Goal: Task Accomplishment & Management: Manage account settings

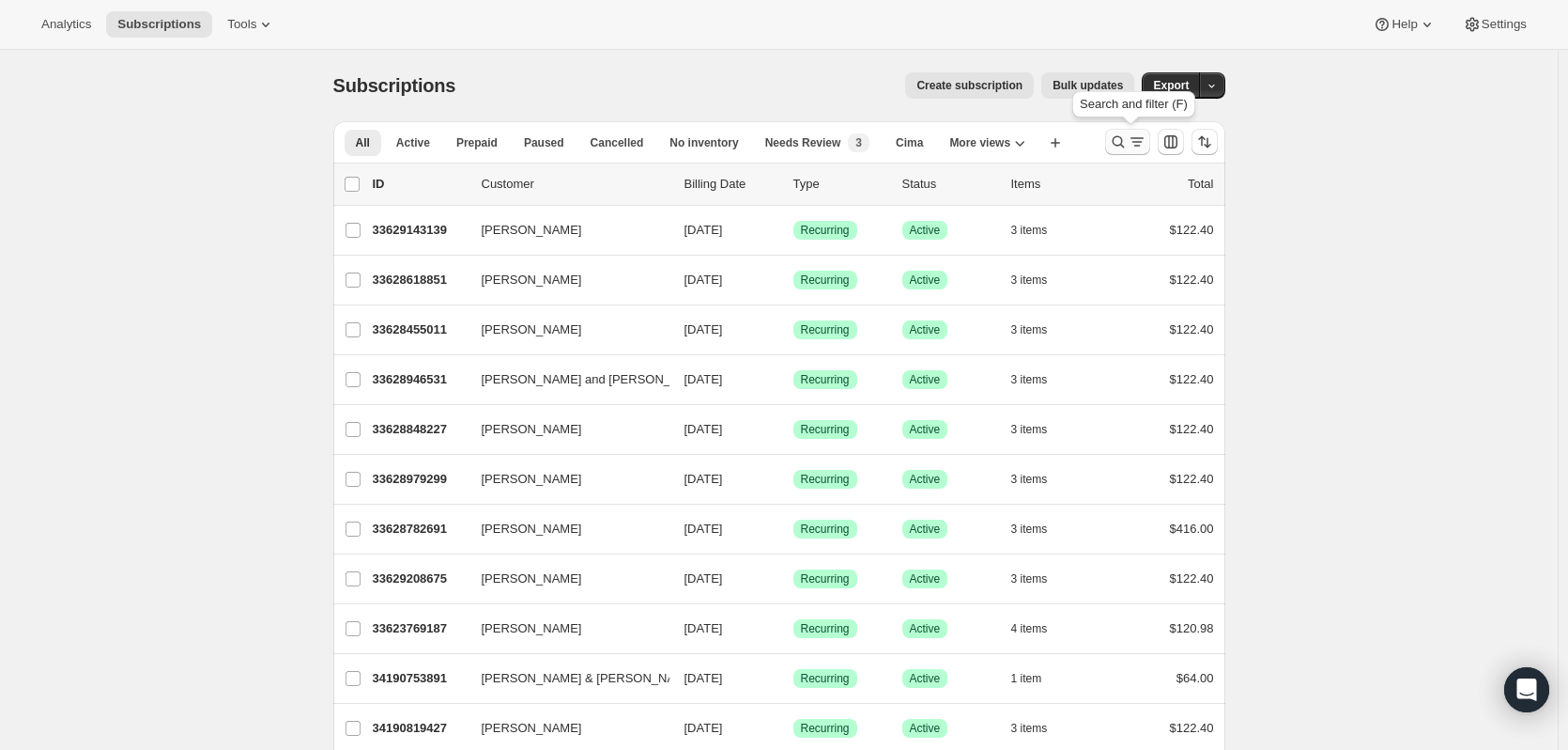
click at [1121, 131] on button "Search and filter results" at bounding box center [1128, 141] width 45 height 26
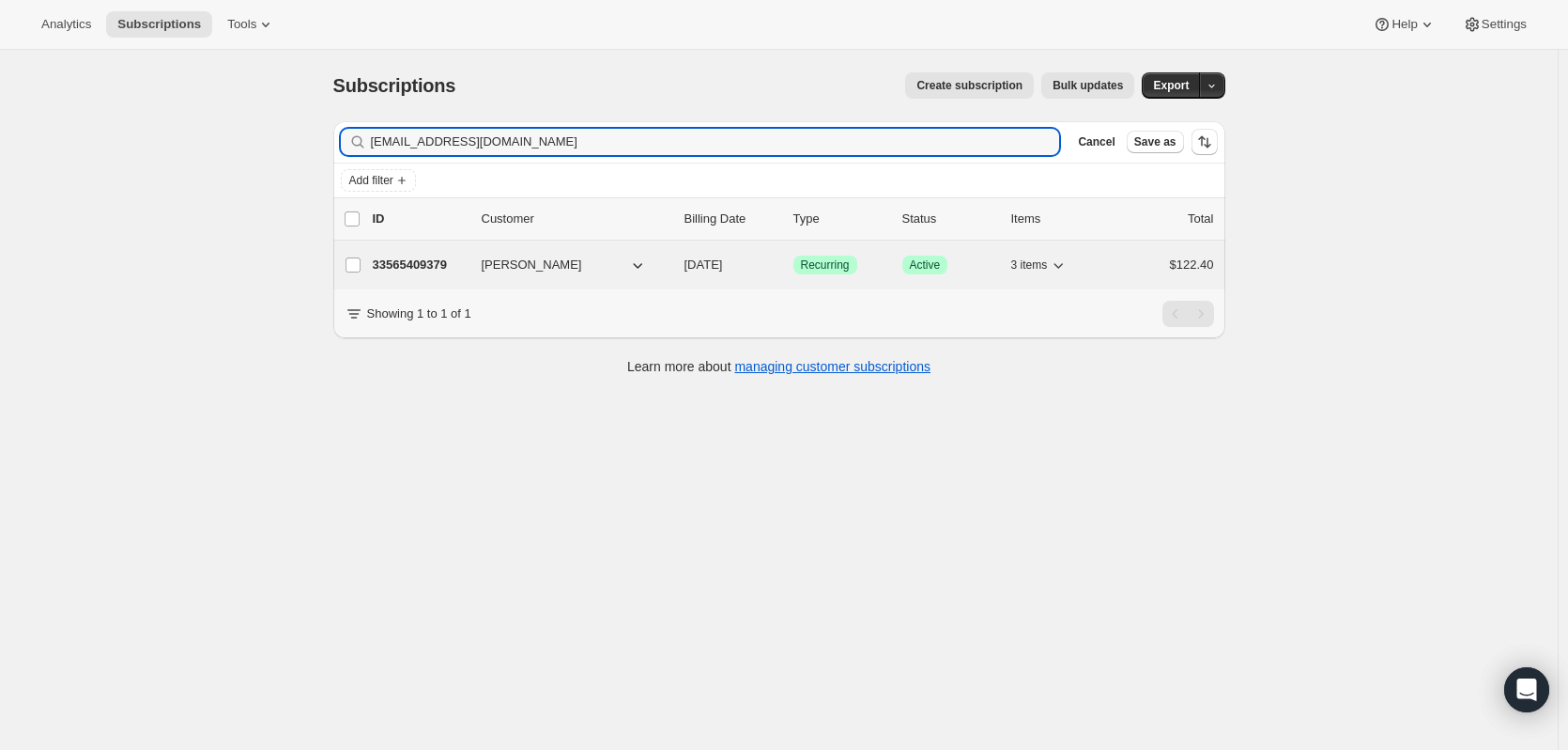
type input "mer1059@hotmail.com"
click at [421, 261] on p "33565409379" at bounding box center [420, 265] width 94 height 19
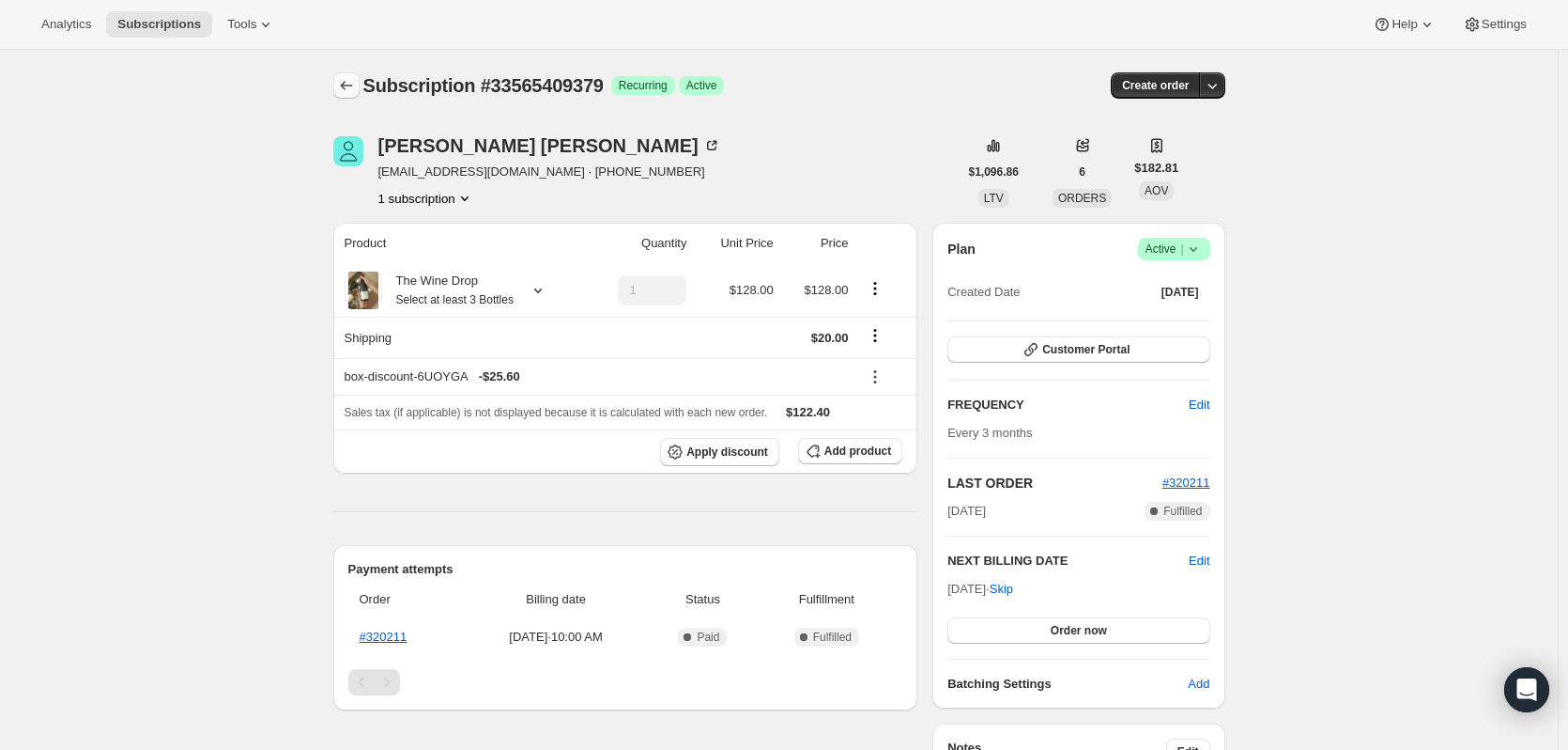
click at [356, 83] on icon "Subscriptions" at bounding box center [347, 86] width 19 height 19
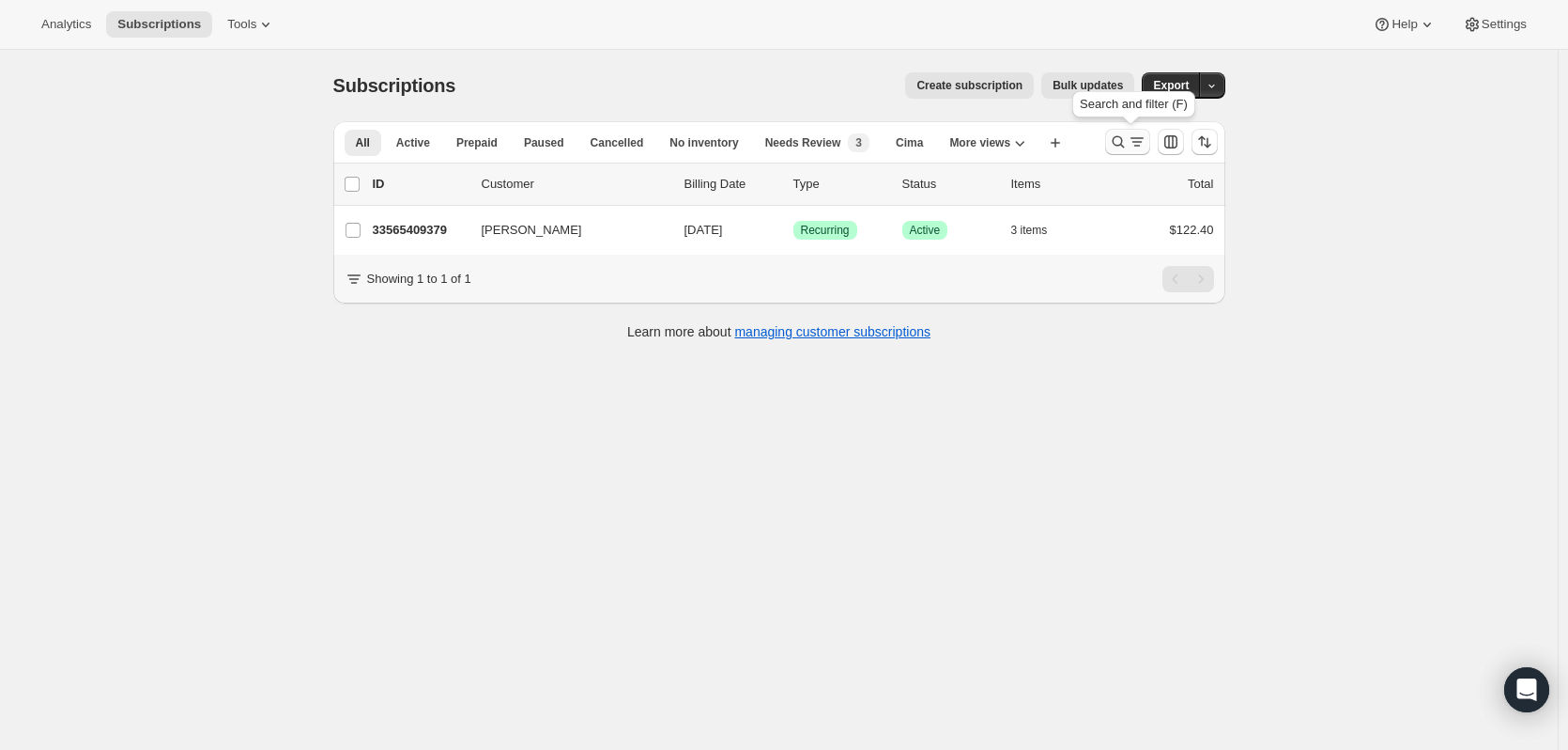
click at [1128, 145] on icon "Search and filter results" at bounding box center [1119, 142] width 19 height 19
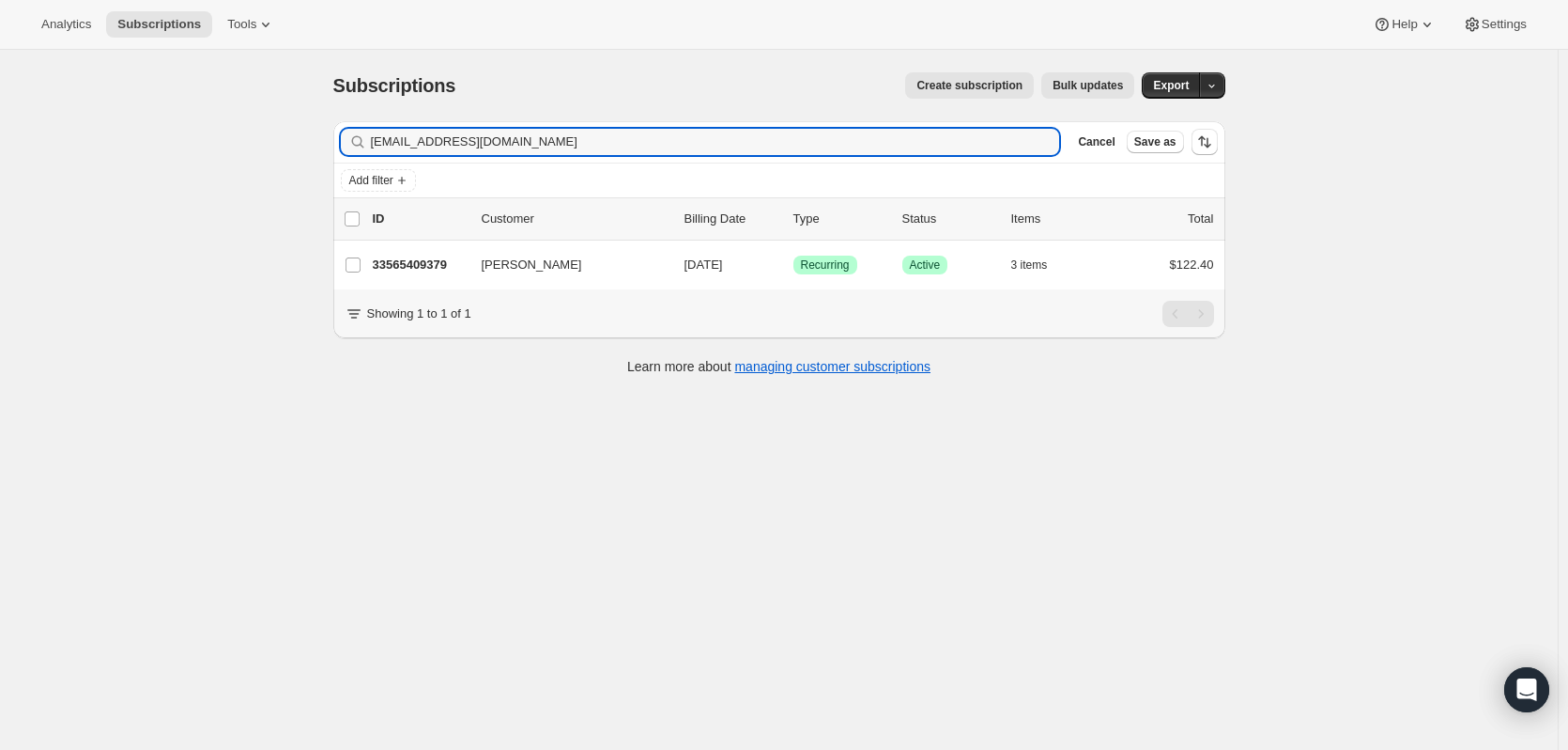
drag, startPoint x: 587, startPoint y: 141, endPoint x: 292, endPoint y: 124, distance: 295.5
click at [292, 124] on div "Subscriptions. This page is ready Subscriptions Create subscription Bulk update…" at bounding box center [779, 425] width 1558 height 750
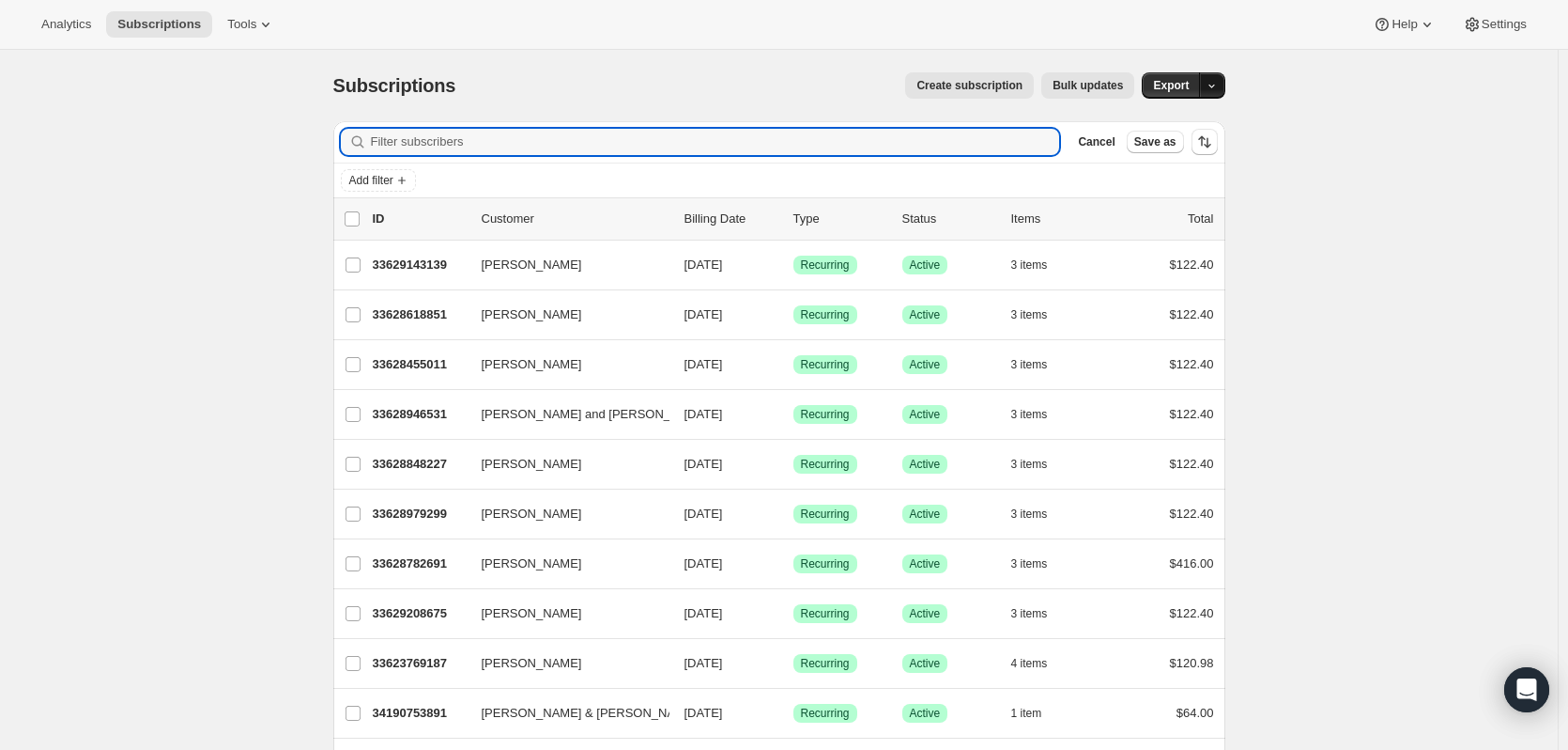
click at [1215, 88] on icon "button" at bounding box center [1211, 86] width 12 height 12
click at [406, 144] on input "Filter subscribers" at bounding box center [715, 141] width 689 height 26
paste input "diane@mongojet.com"
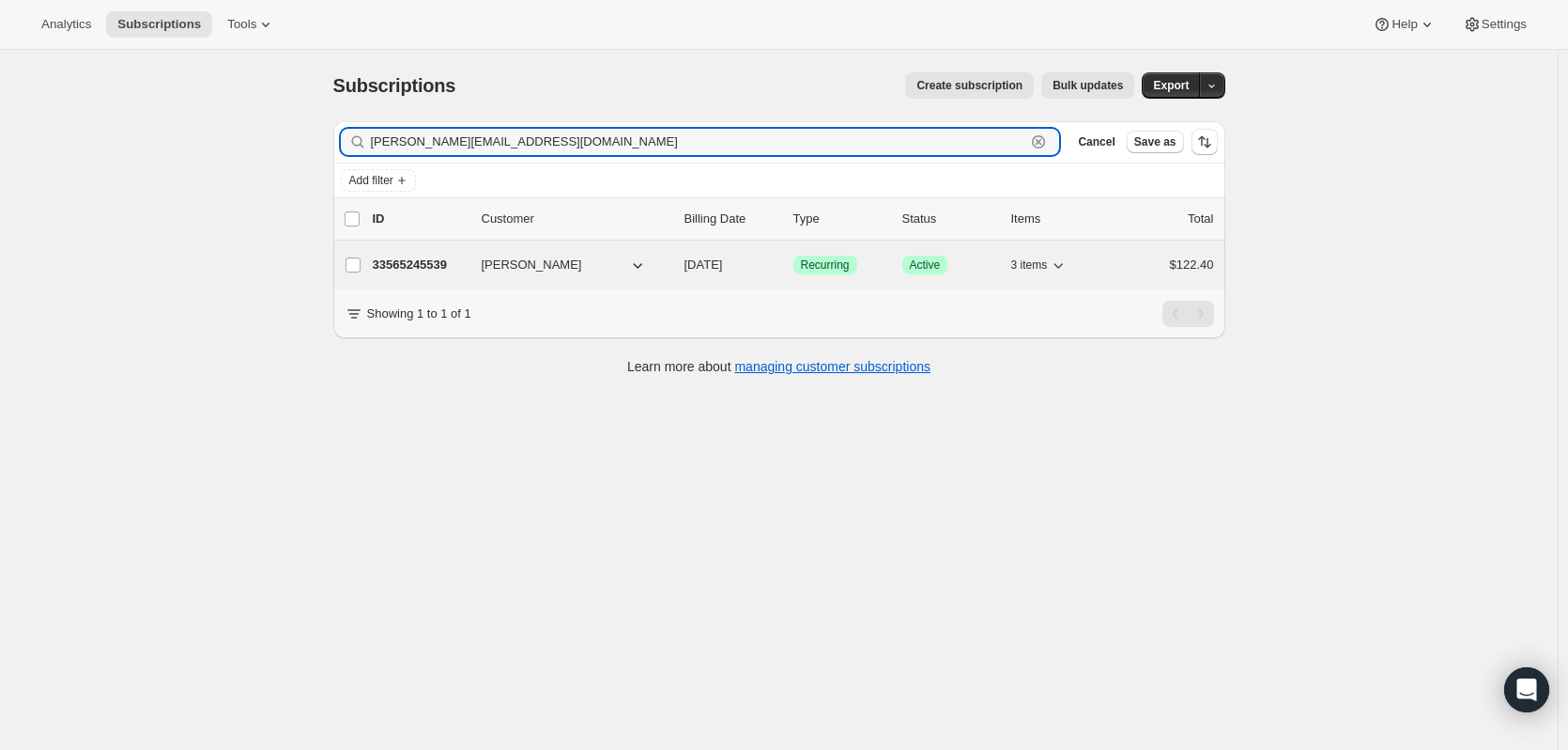
type input "diane@mongojet.com"
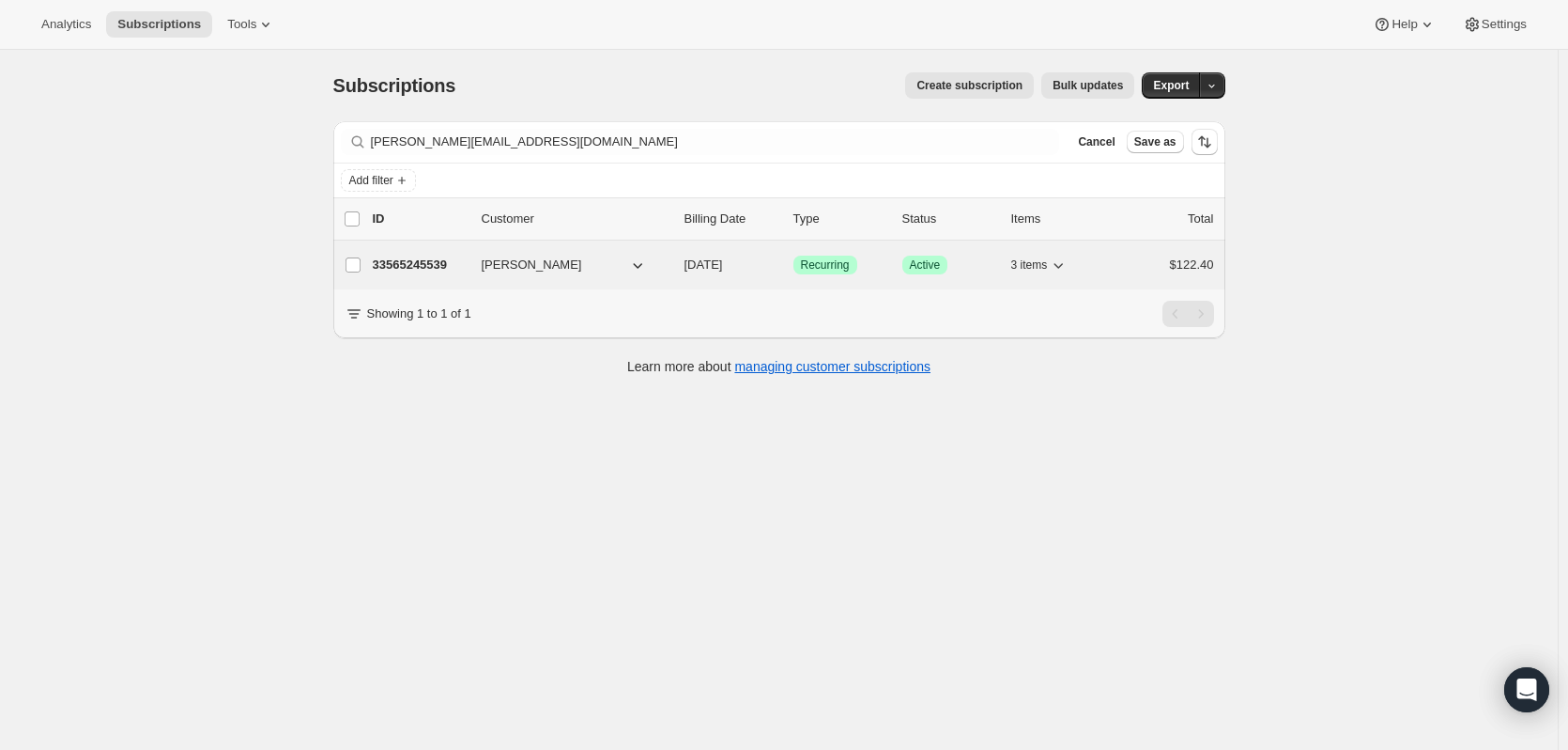
click at [394, 256] on p "33565245539" at bounding box center [420, 265] width 94 height 19
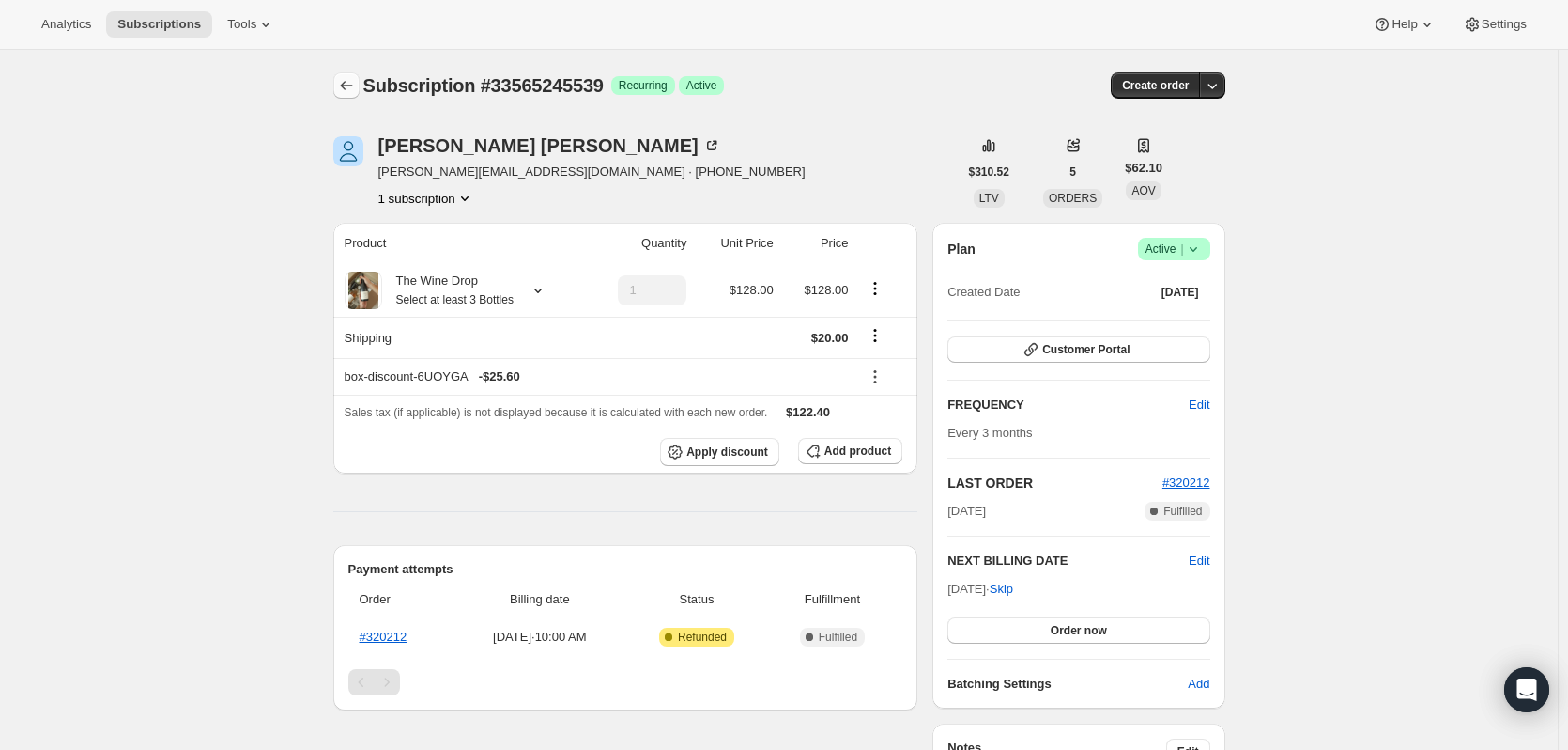
click at [356, 89] on icon "Subscriptions" at bounding box center [347, 86] width 19 height 19
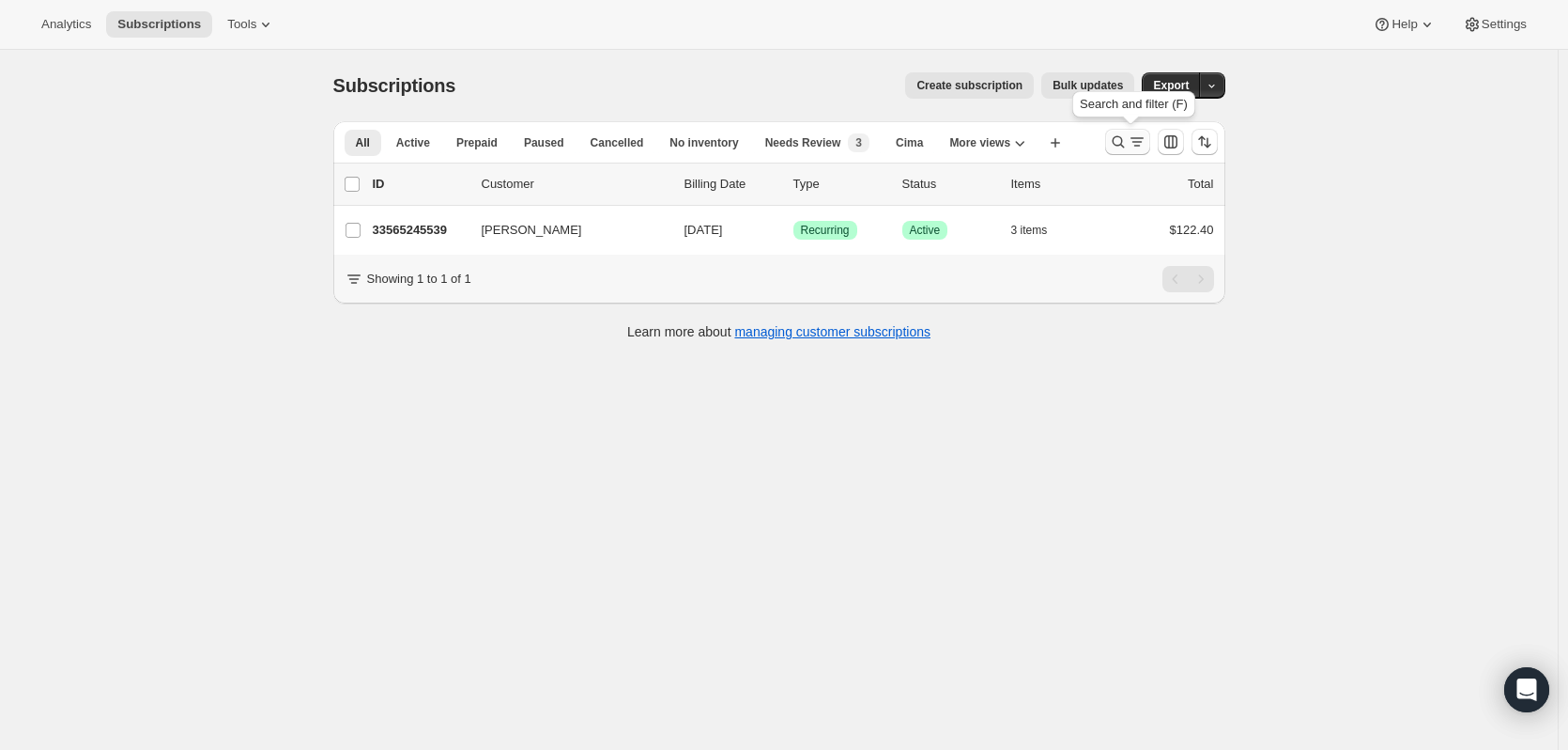
click at [1133, 140] on icon "Search and filter results" at bounding box center [1137, 142] width 19 height 19
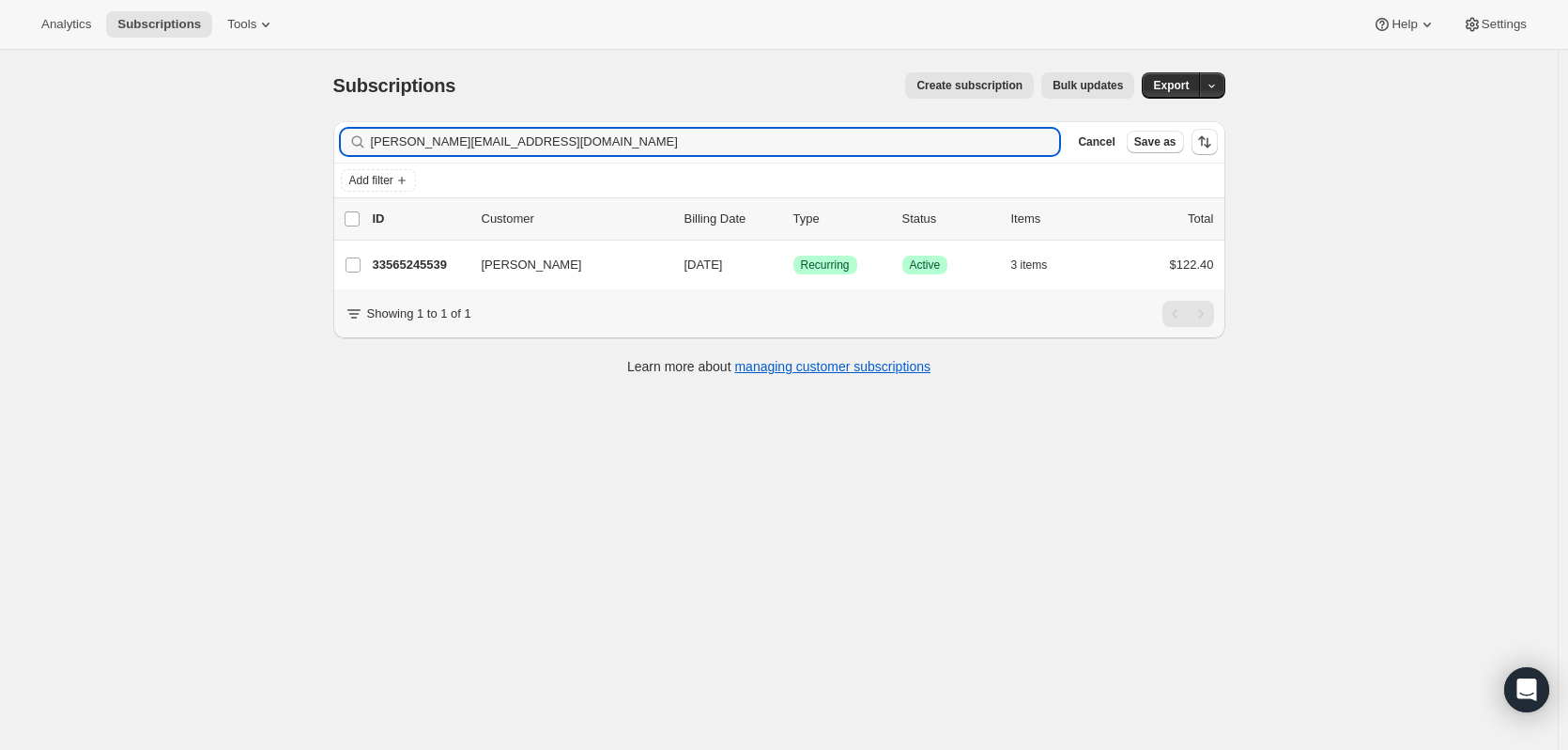
drag, startPoint x: 530, startPoint y: 131, endPoint x: 311, endPoint y: 112, distance: 219.8
click at [311, 112] on div "Subscriptions. This page is ready Subscriptions Create subscription Bulk update…" at bounding box center [779, 425] width 1558 height 750
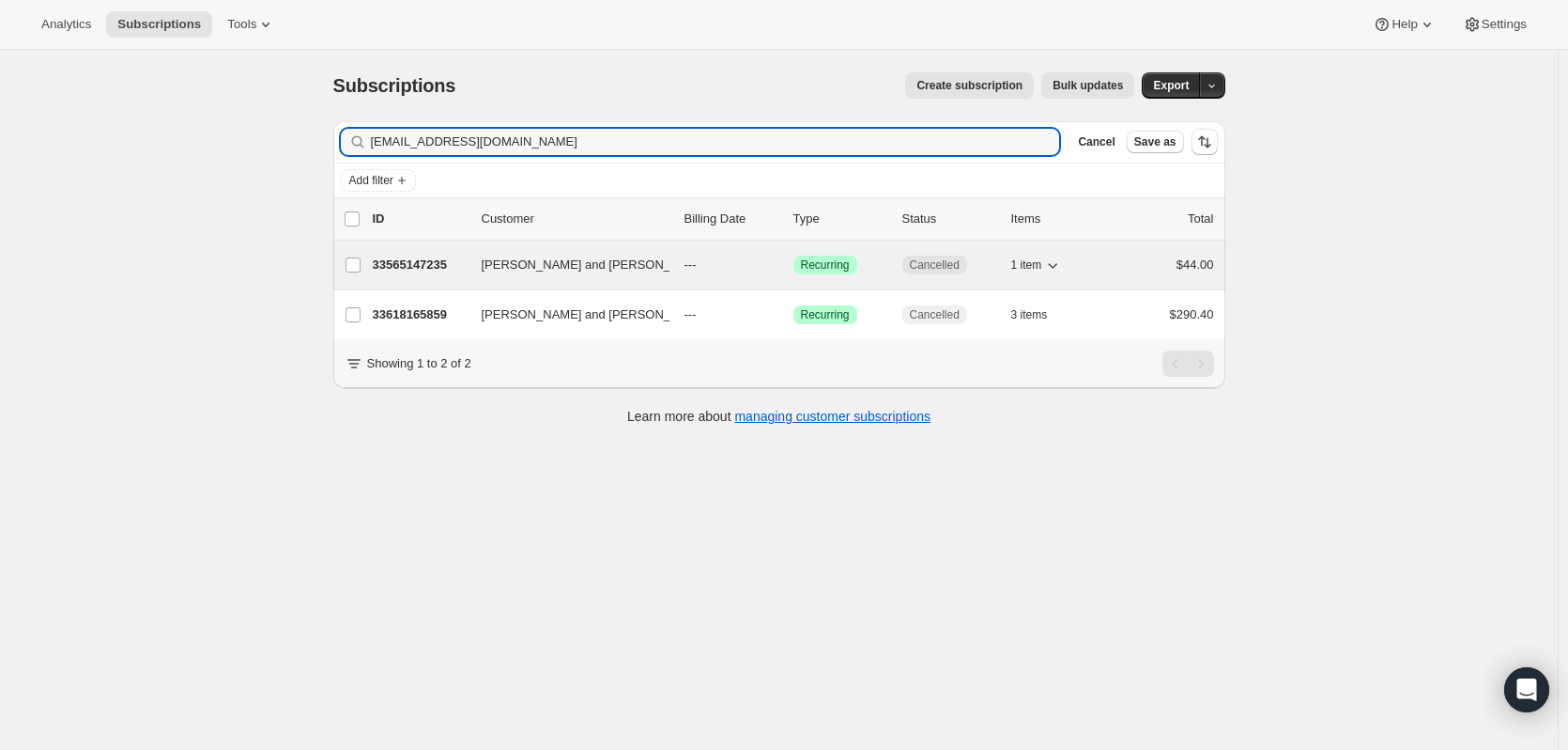
type input "megankimps@gmail.com"
click at [405, 263] on p "33565147235" at bounding box center [420, 265] width 94 height 19
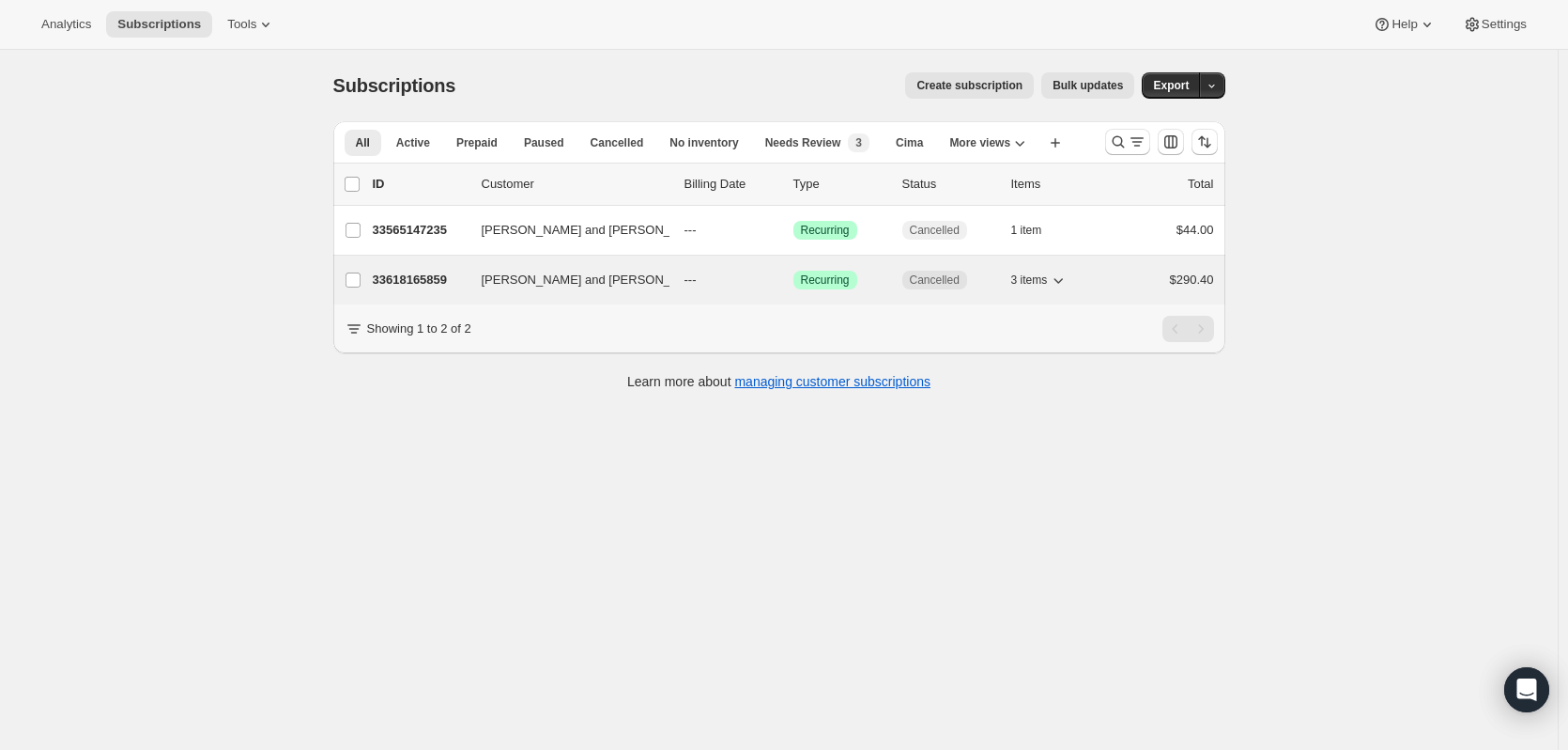
click at [396, 283] on p "33618165859" at bounding box center [420, 280] width 94 height 19
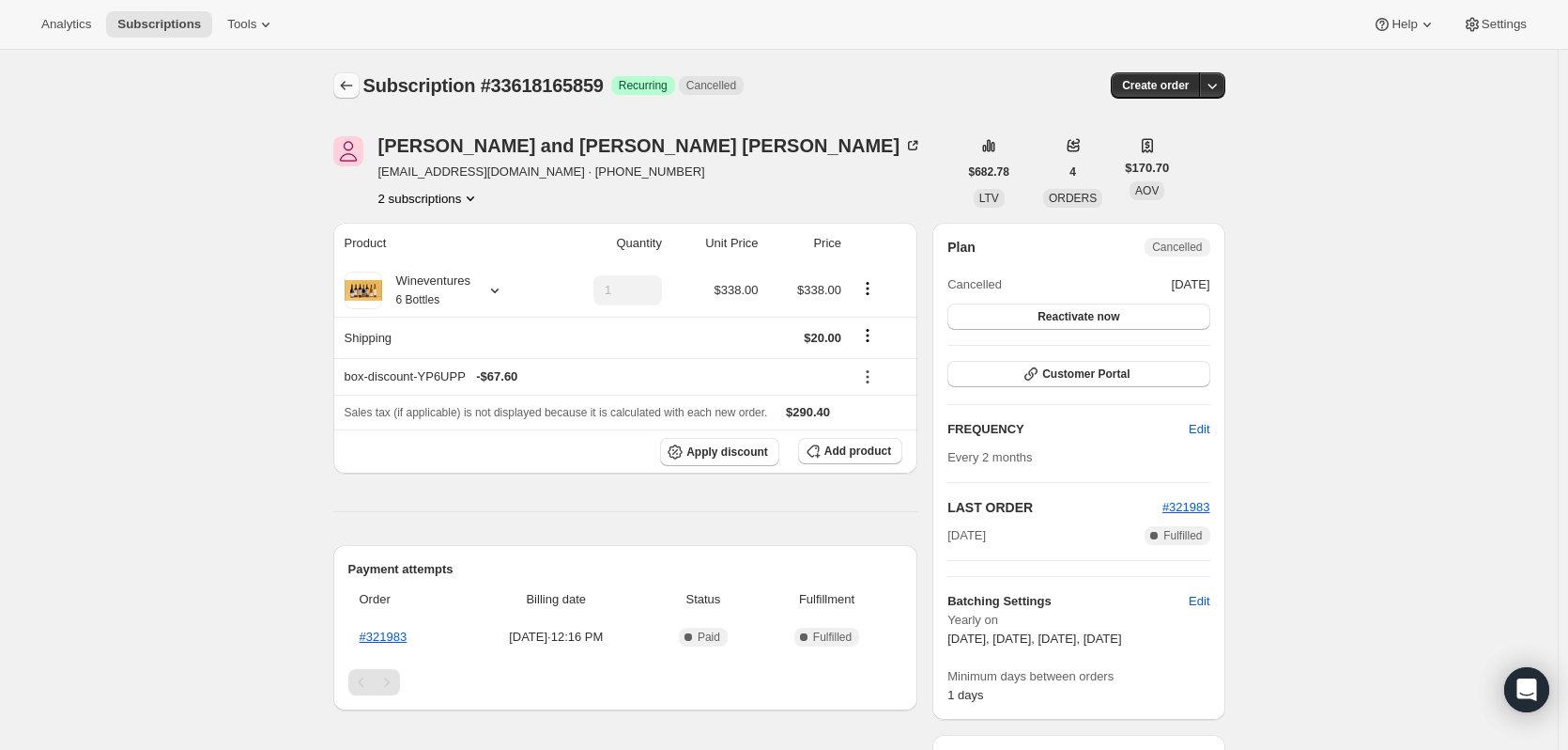
click at [342, 83] on icon "Subscriptions" at bounding box center [347, 86] width 19 height 19
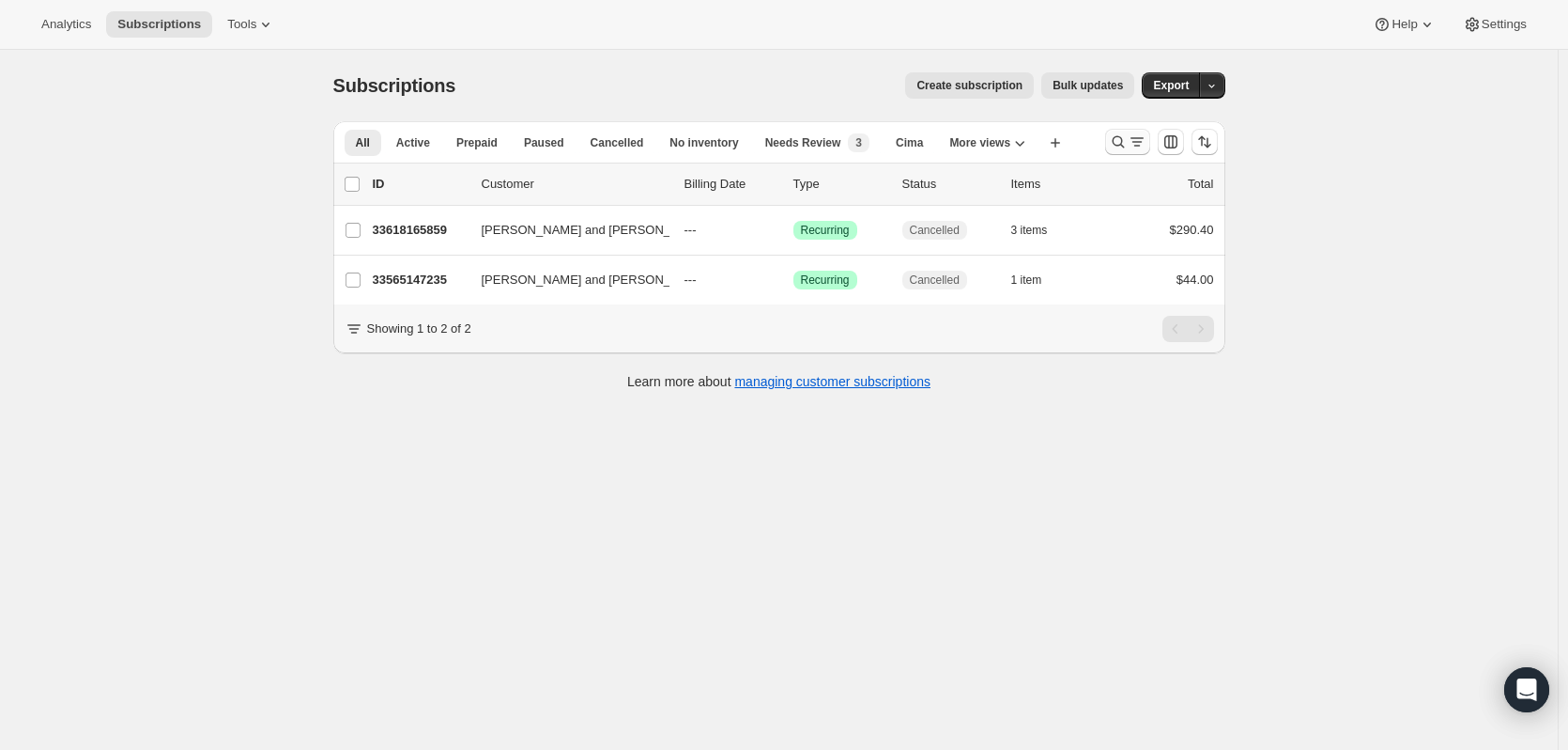
click at [1118, 142] on icon "Search and filter results" at bounding box center [1118, 142] width 12 height 12
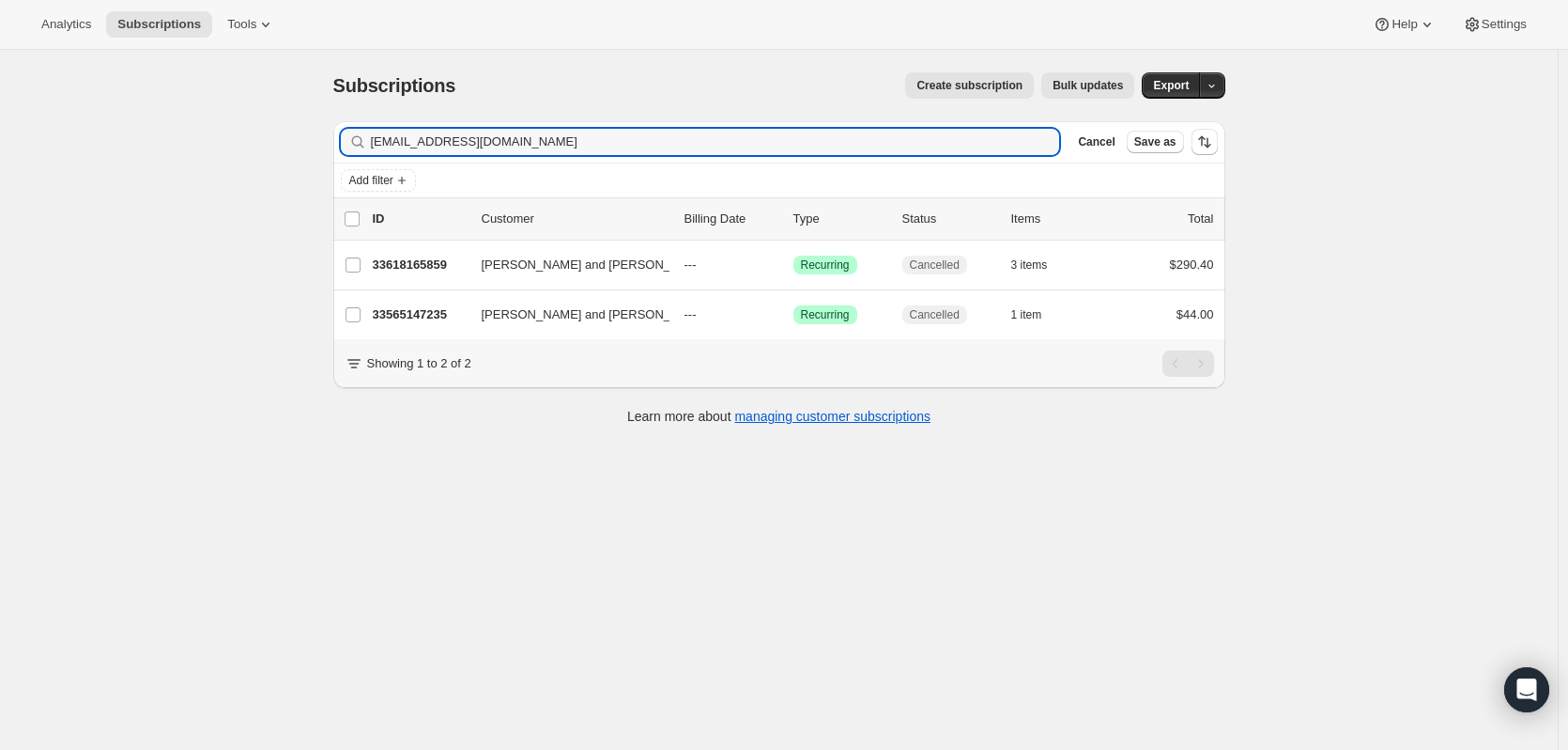
drag, startPoint x: 585, startPoint y: 144, endPoint x: 308, endPoint y: 135, distance: 277.1
click at [308, 135] on div "Subscriptions. This page is ready Subscriptions Create subscription Bulk update…" at bounding box center [779, 425] width 1558 height 750
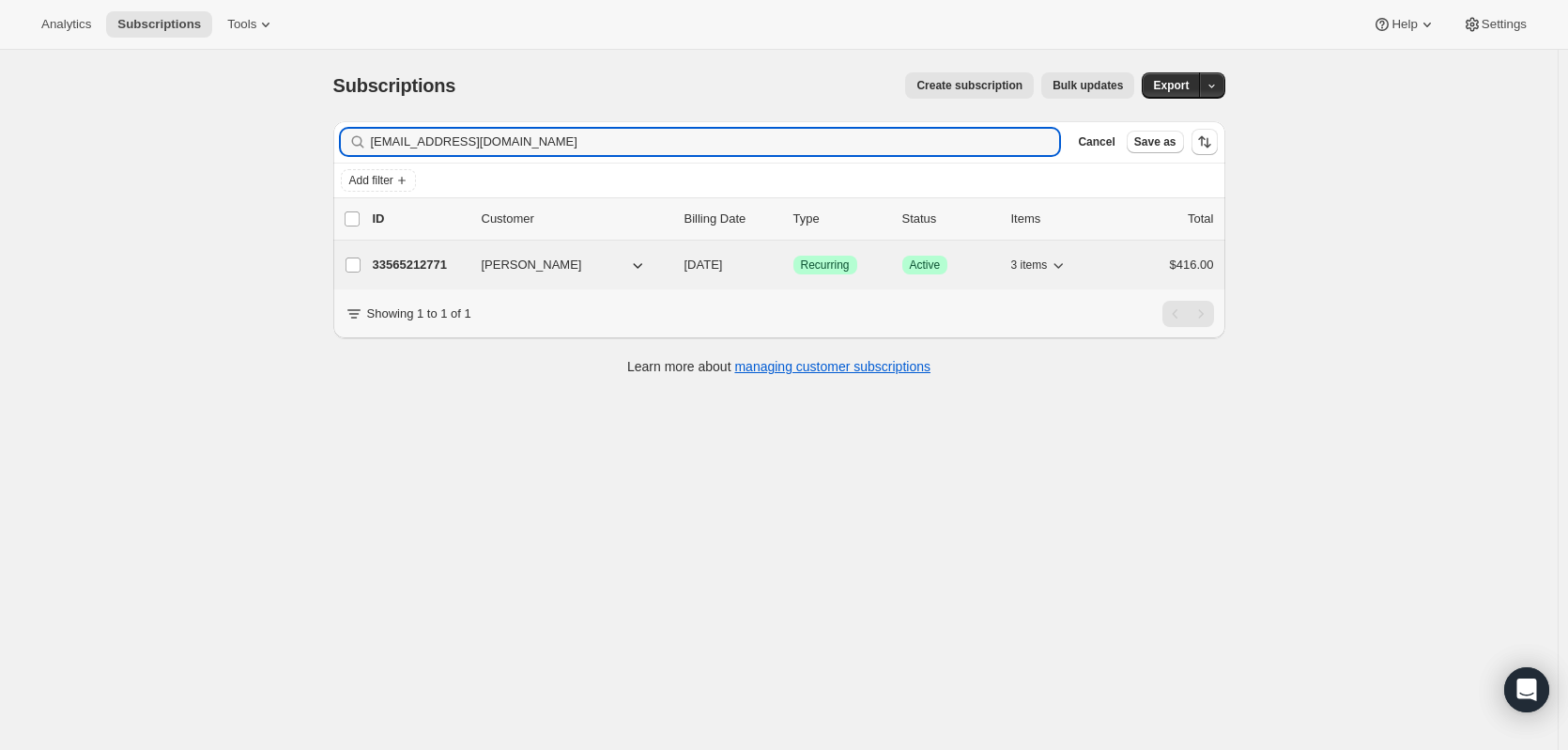
type input "[EMAIL_ADDRESS][DOMAIN_NAME]"
click at [390, 262] on p "33565212771" at bounding box center [420, 265] width 94 height 19
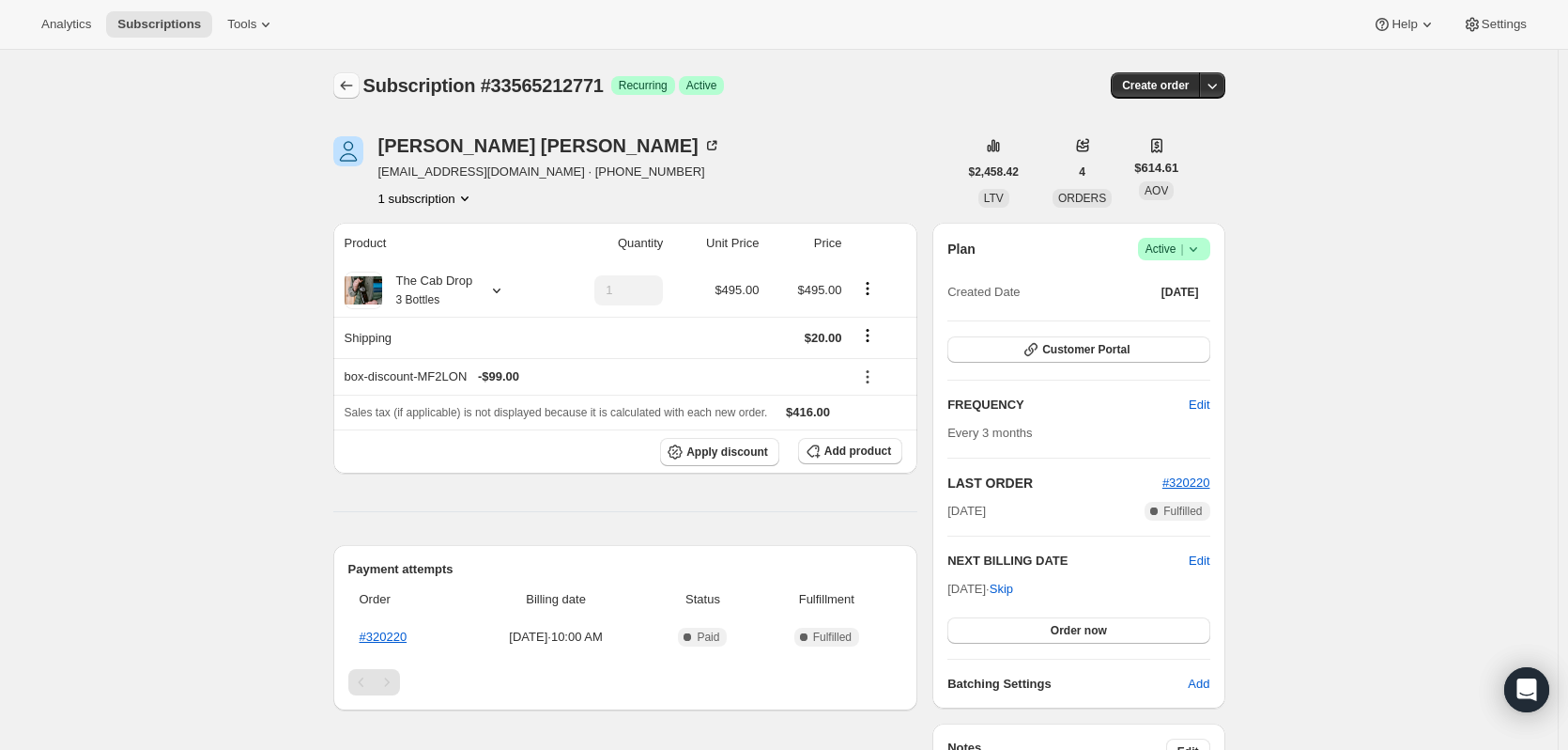
click at [360, 88] on button "Subscriptions" at bounding box center [346, 85] width 26 height 26
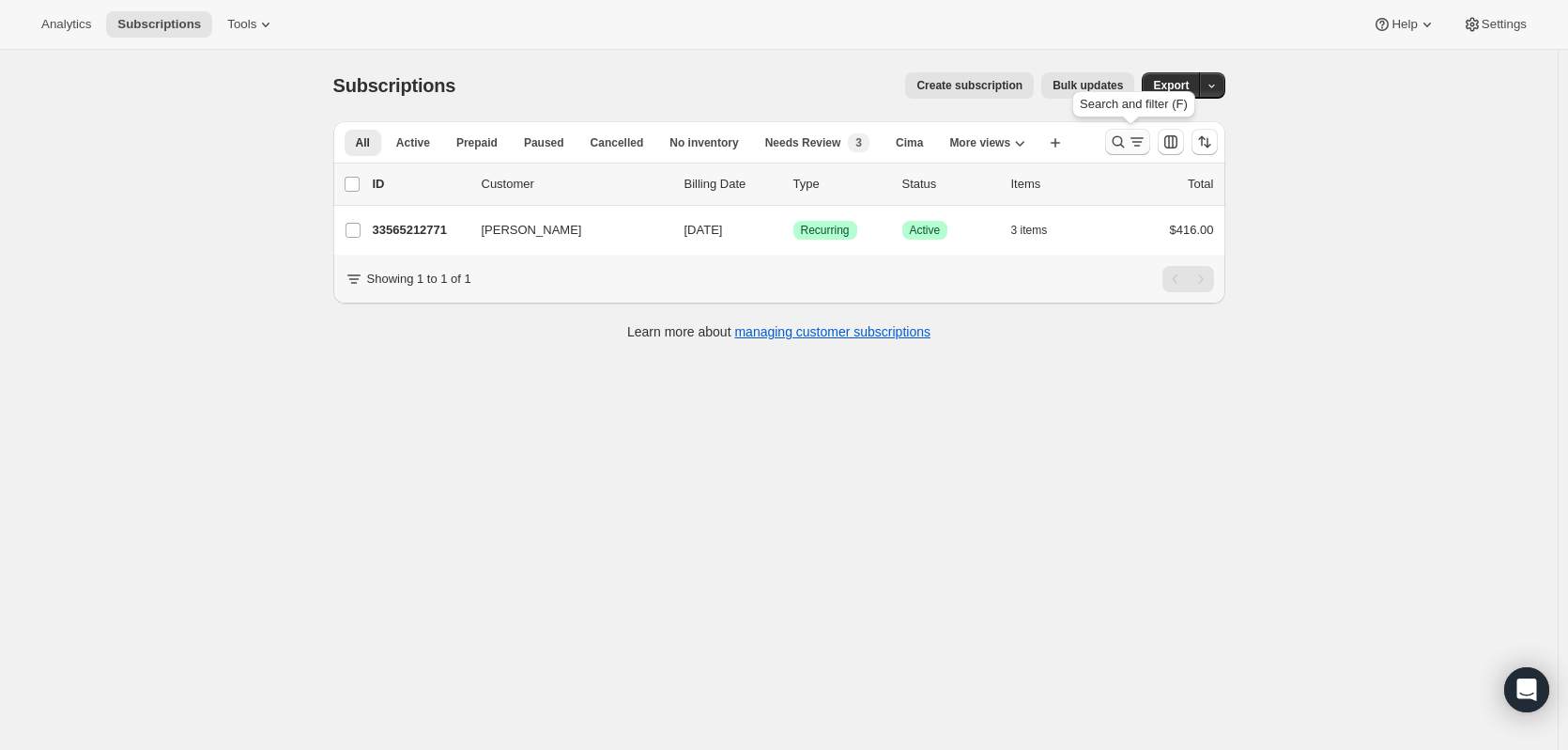
click at [1147, 142] on icon "Search and filter results" at bounding box center [1137, 142] width 19 height 19
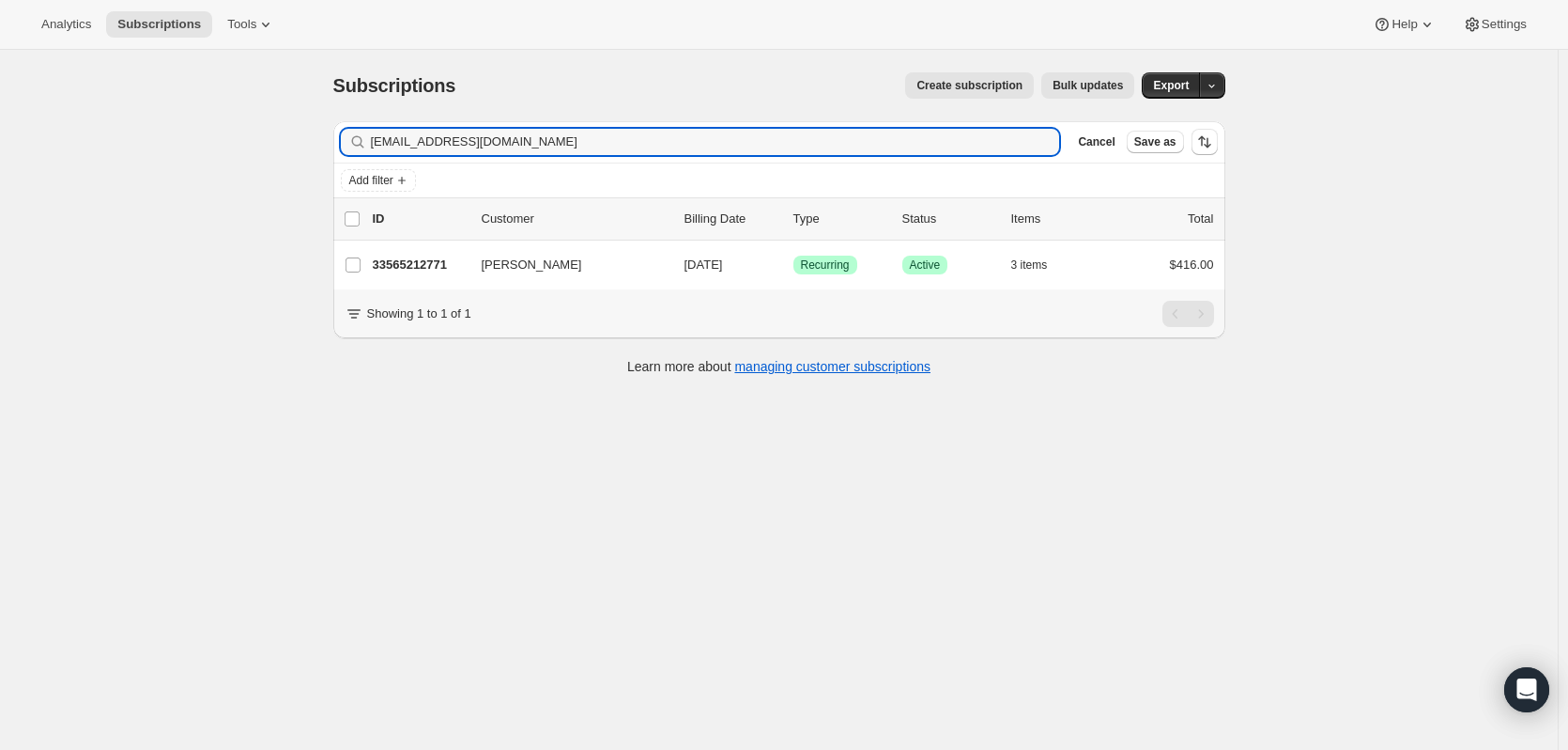
drag, startPoint x: 513, startPoint y: 147, endPoint x: 326, endPoint y: 129, distance: 187.9
click at [326, 129] on div "Filter subscribers ianbf@mac.com Clear Cancel Save as Add filter 0 selected Upd…" at bounding box center [772, 250] width 908 height 288
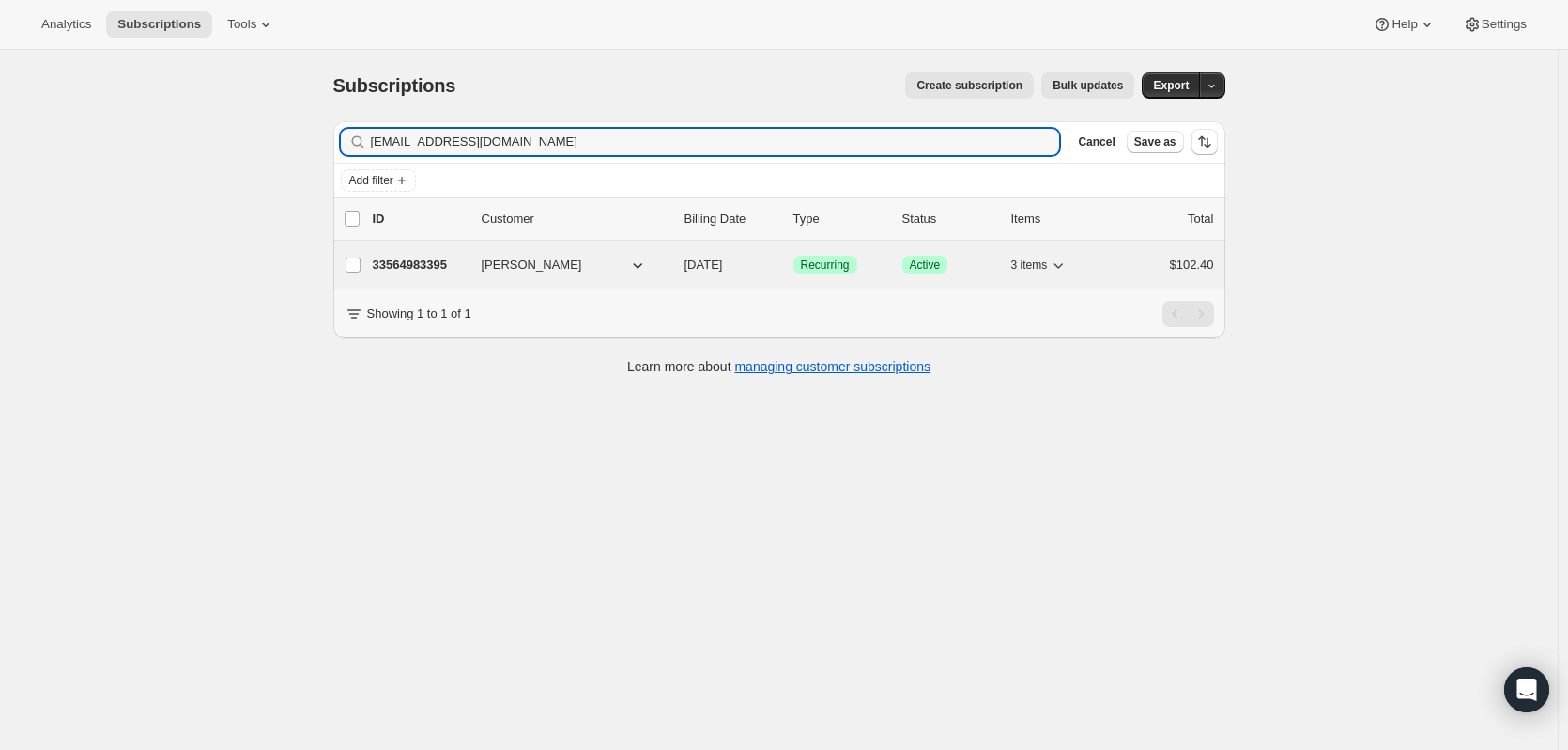
type input "redslidder@yahoo.com"
click at [397, 262] on p "33564983395" at bounding box center [420, 265] width 94 height 19
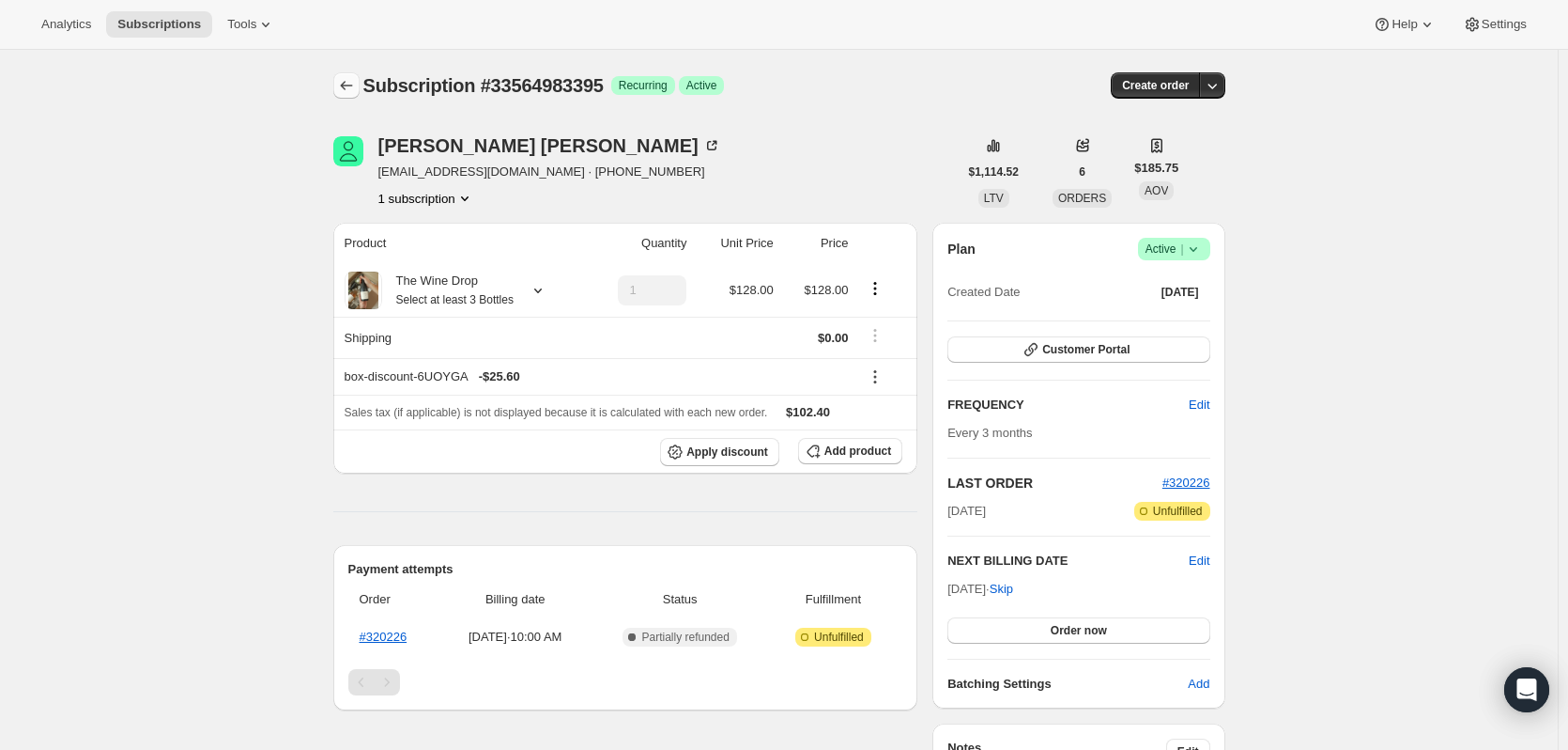
click at [344, 87] on icon "Subscriptions" at bounding box center [347, 86] width 19 height 19
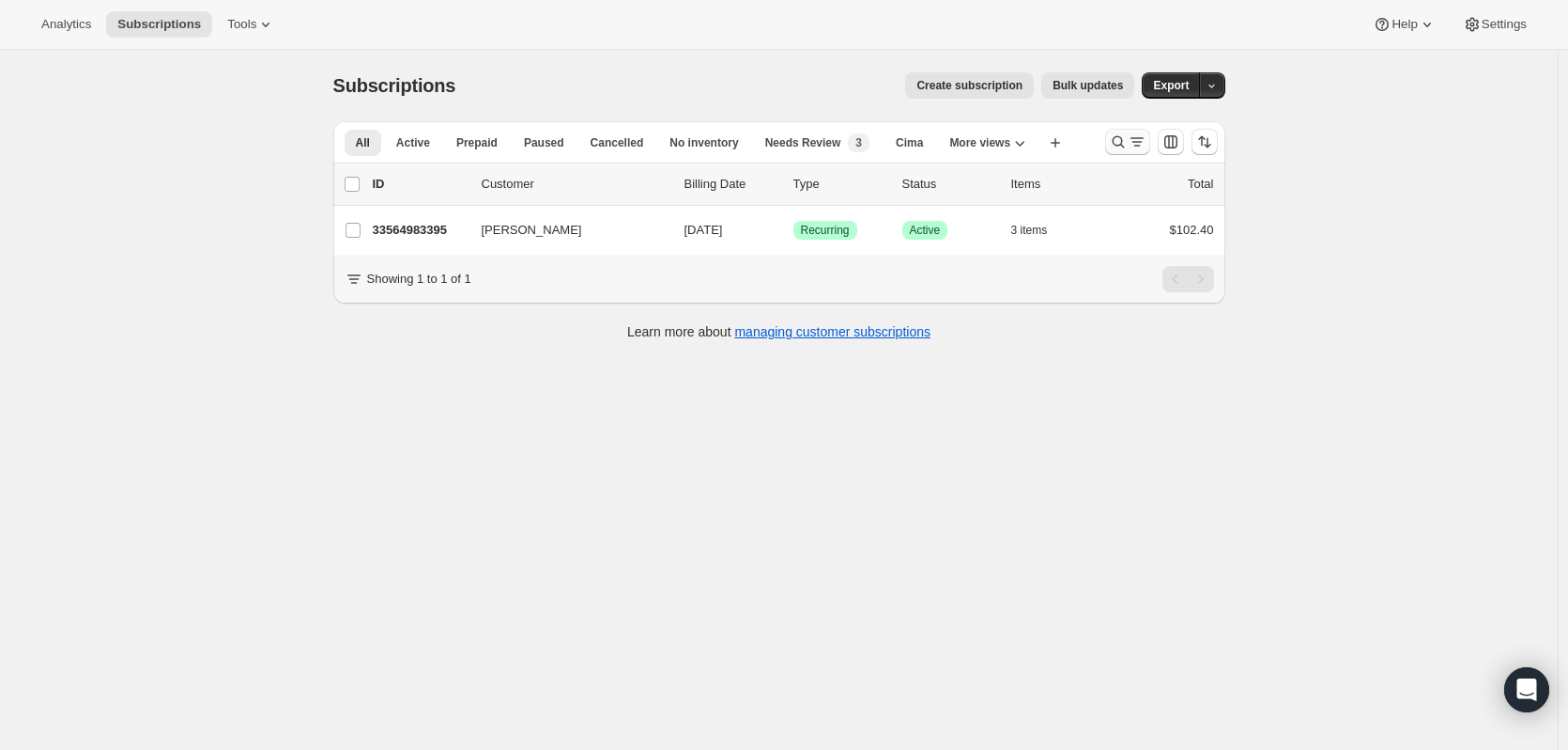
click at [1128, 139] on icon "Search and filter results" at bounding box center [1119, 142] width 19 height 19
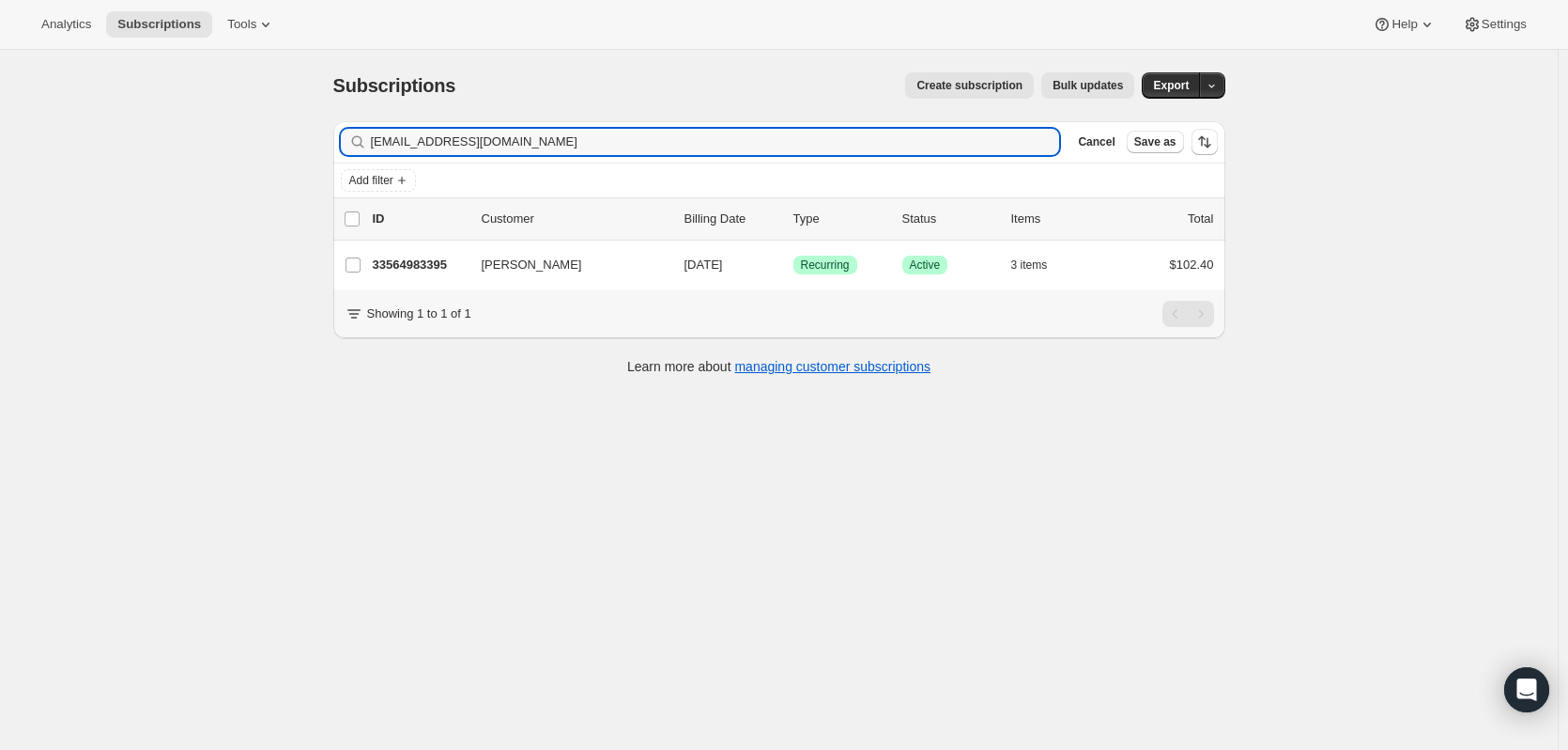
drag, startPoint x: 494, startPoint y: 142, endPoint x: 315, endPoint y: 124, distance: 179.9
click at [315, 124] on div "Subscriptions. This page is ready Subscriptions Create subscription Bulk update…" at bounding box center [779, 222] width 937 height 345
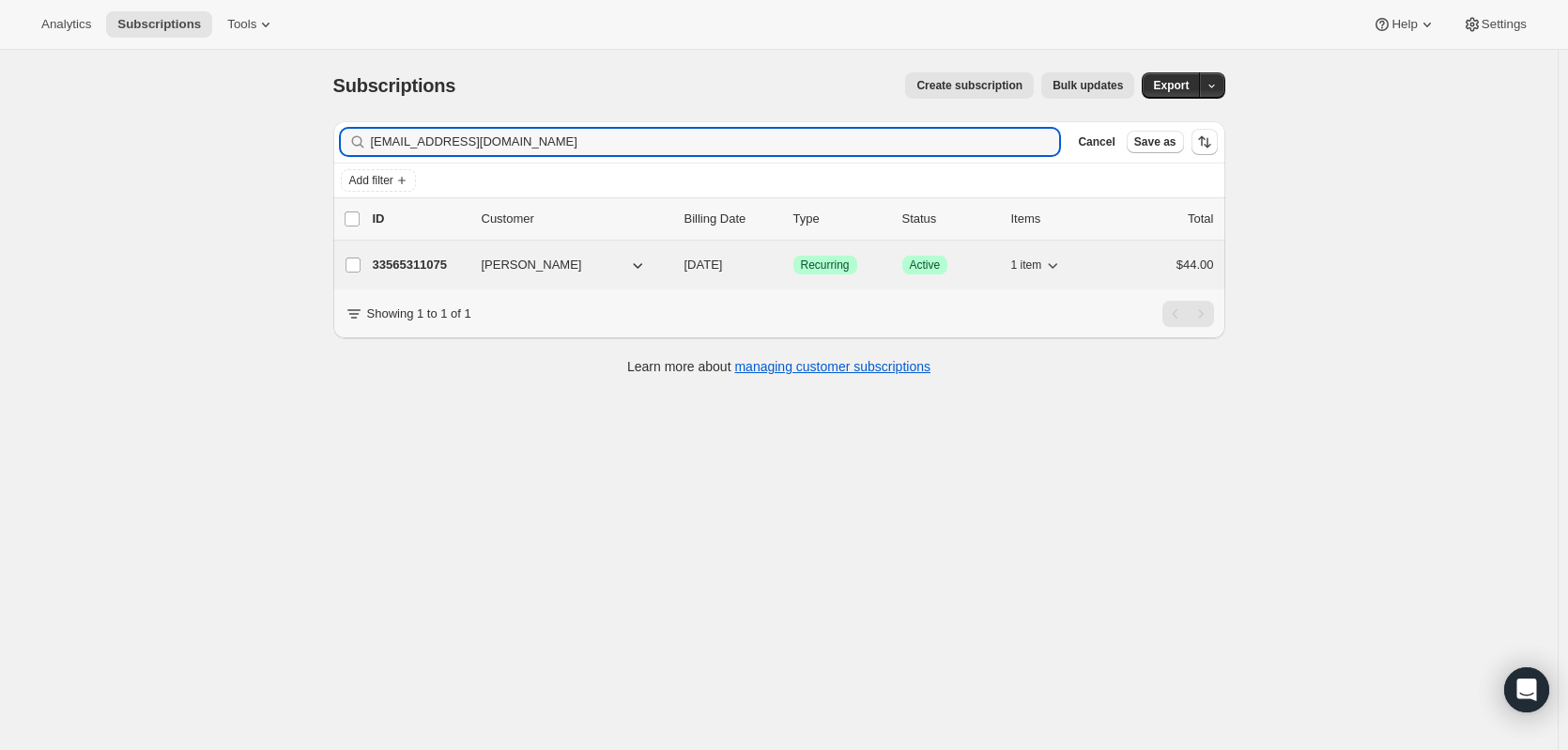
type input "ziajill@gmail.com"
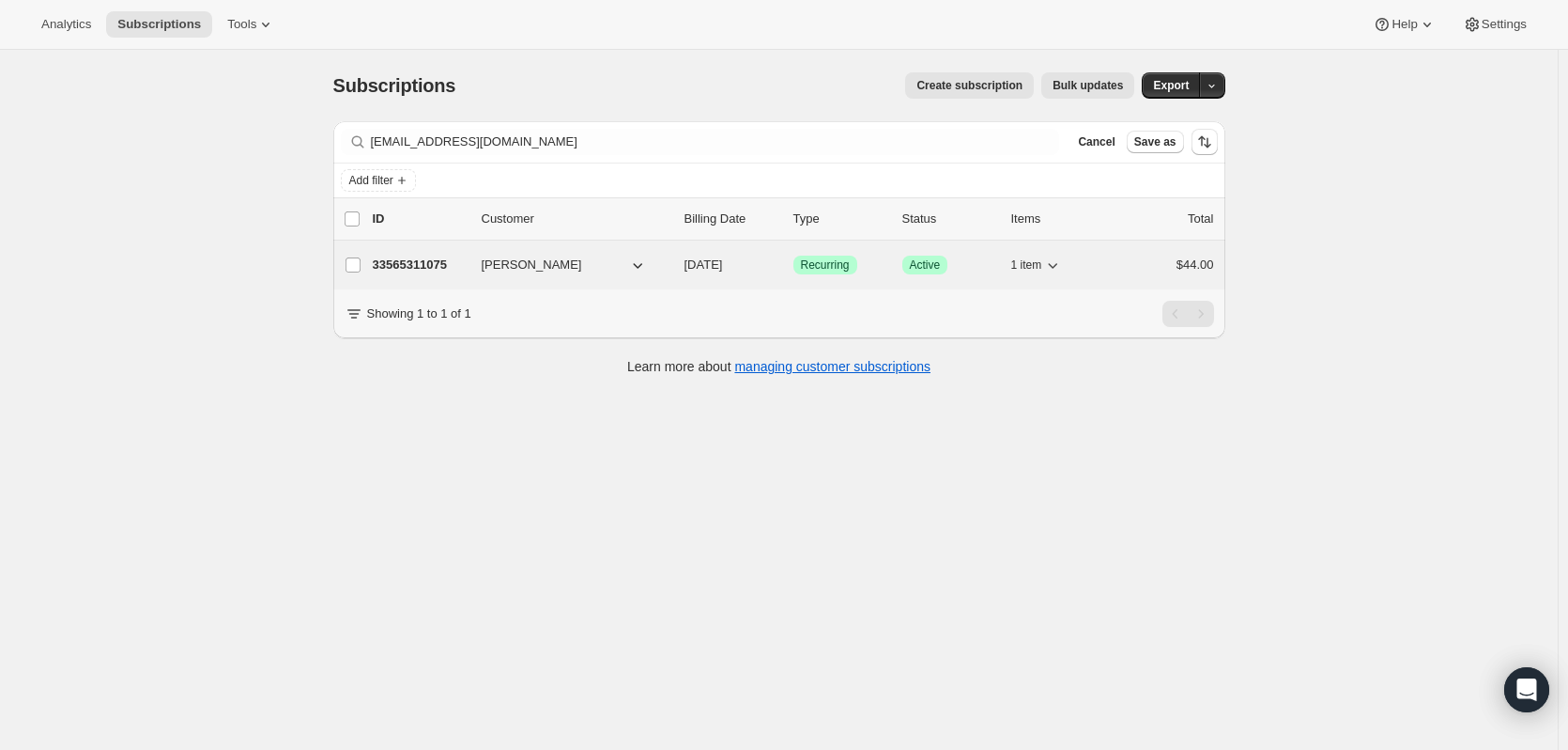
click at [405, 267] on p "33565311075" at bounding box center [420, 265] width 94 height 19
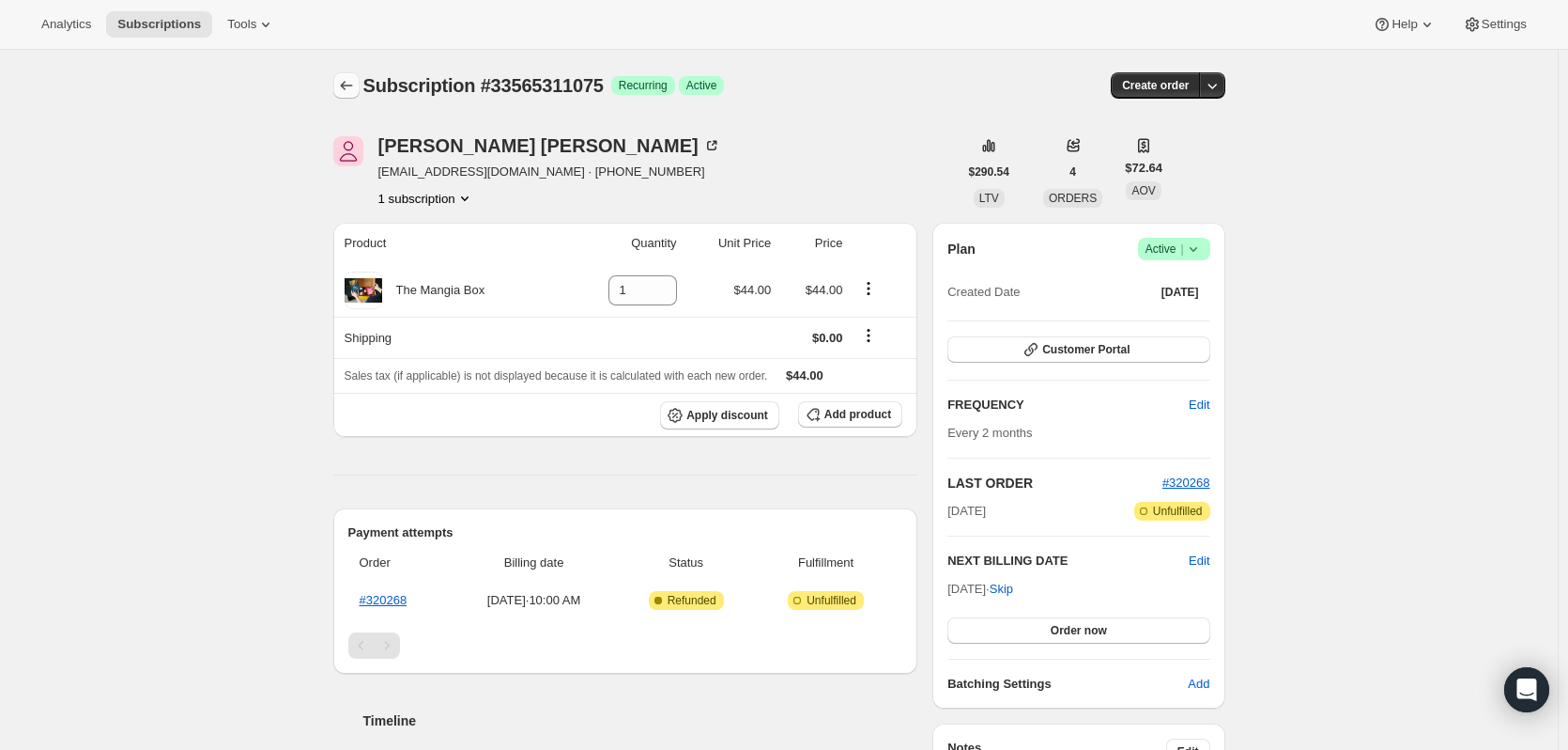
click at [354, 87] on icon "Subscriptions" at bounding box center [347, 86] width 19 height 19
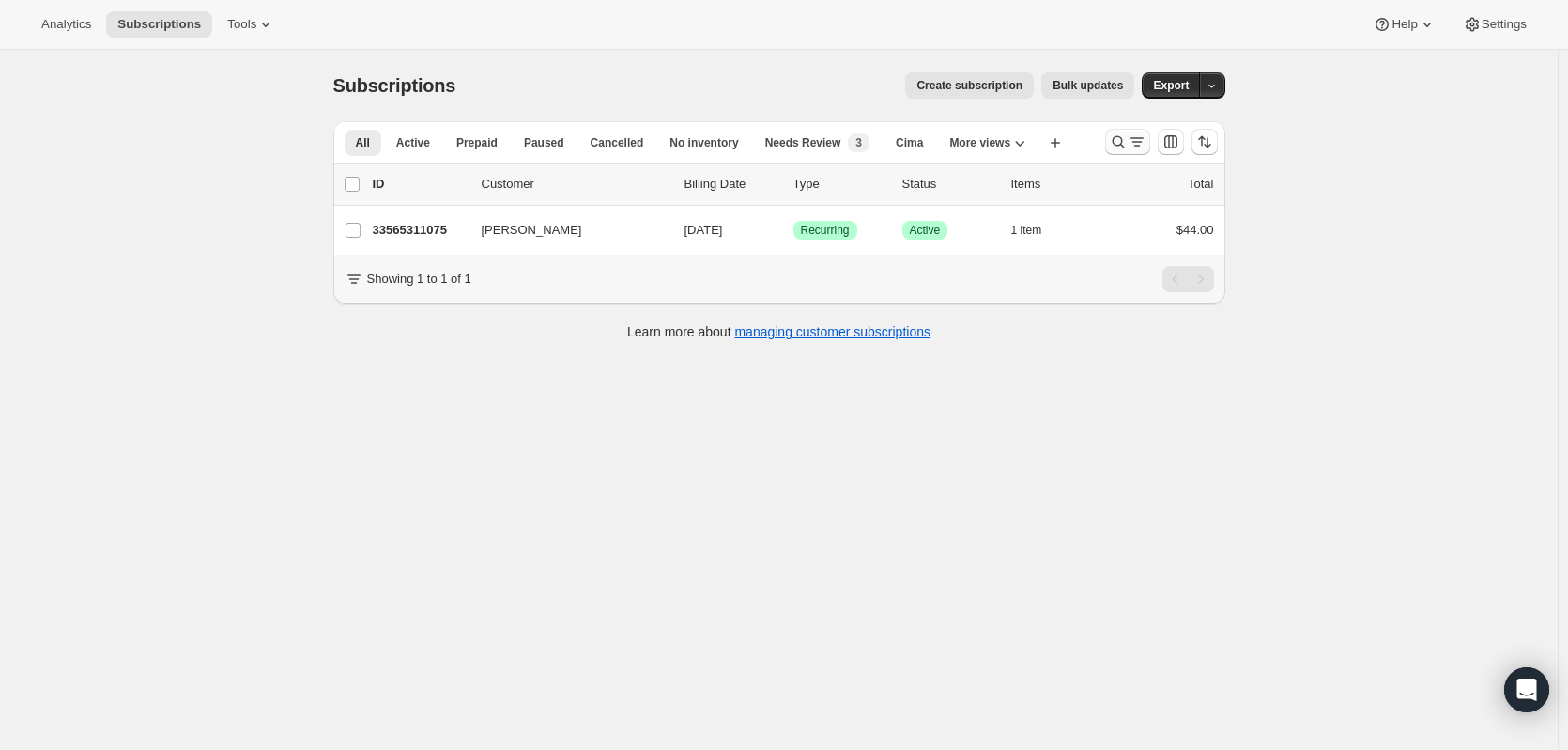
click at [1113, 139] on icon "Search and filter results" at bounding box center [1119, 142] width 19 height 19
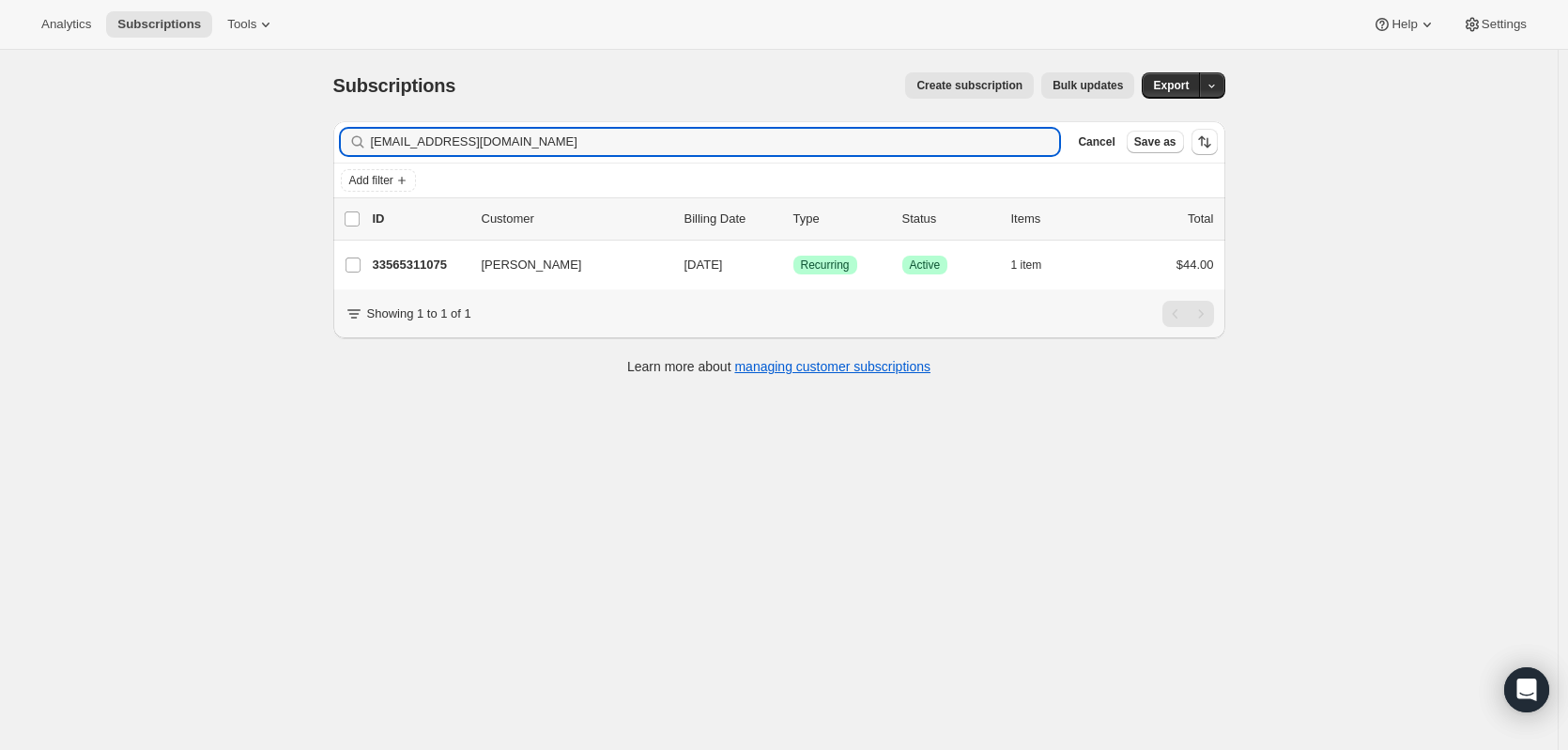
drag, startPoint x: 515, startPoint y: 129, endPoint x: 323, endPoint y: 124, distance: 192.1
click at [323, 124] on div "Filter subscribers ziajill@gmail.com Clear Cancel Save as Add filter 0 selected…" at bounding box center [772, 250] width 908 height 288
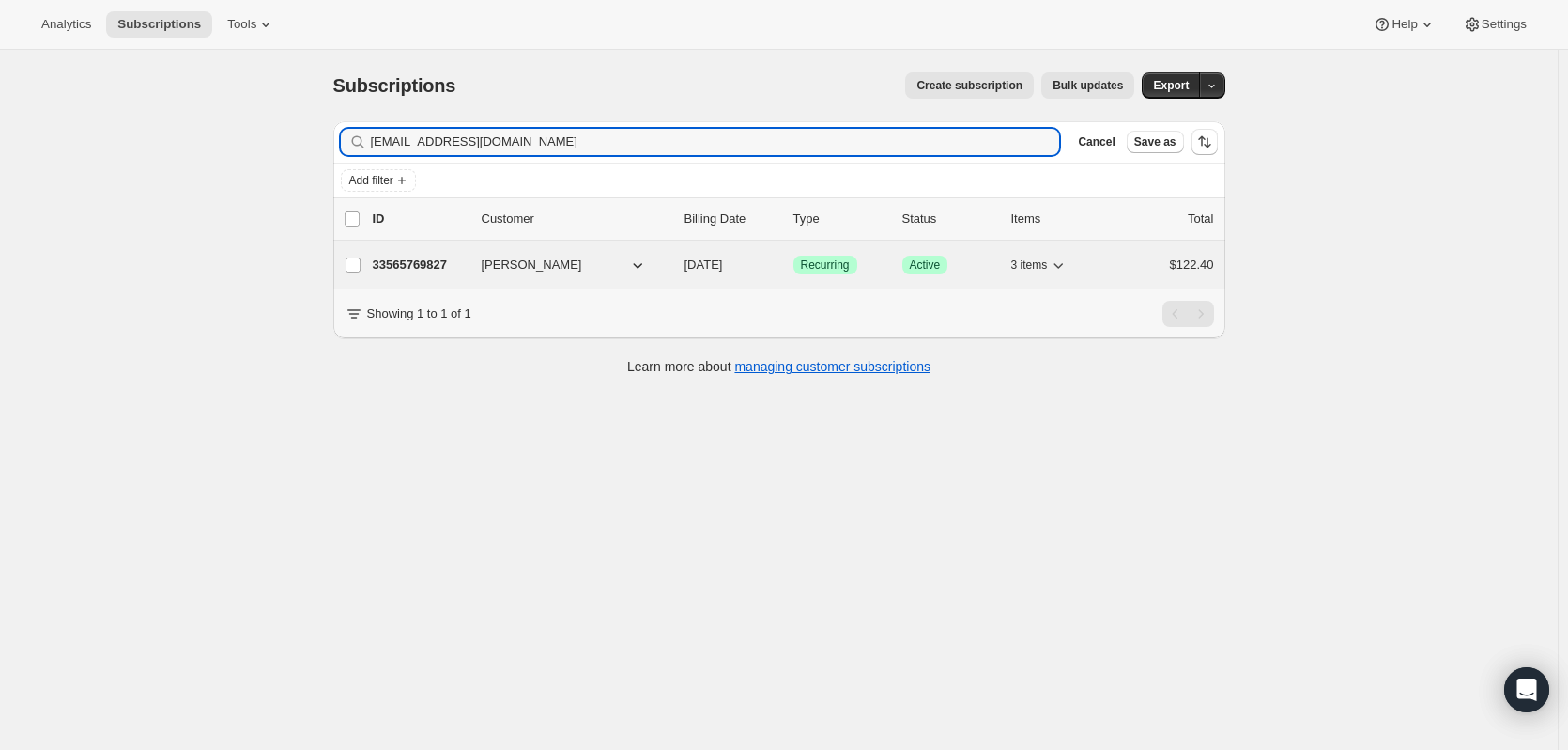
type input "jb2396@gmail.com"
click at [397, 260] on p "33565769827" at bounding box center [420, 265] width 94 height 19
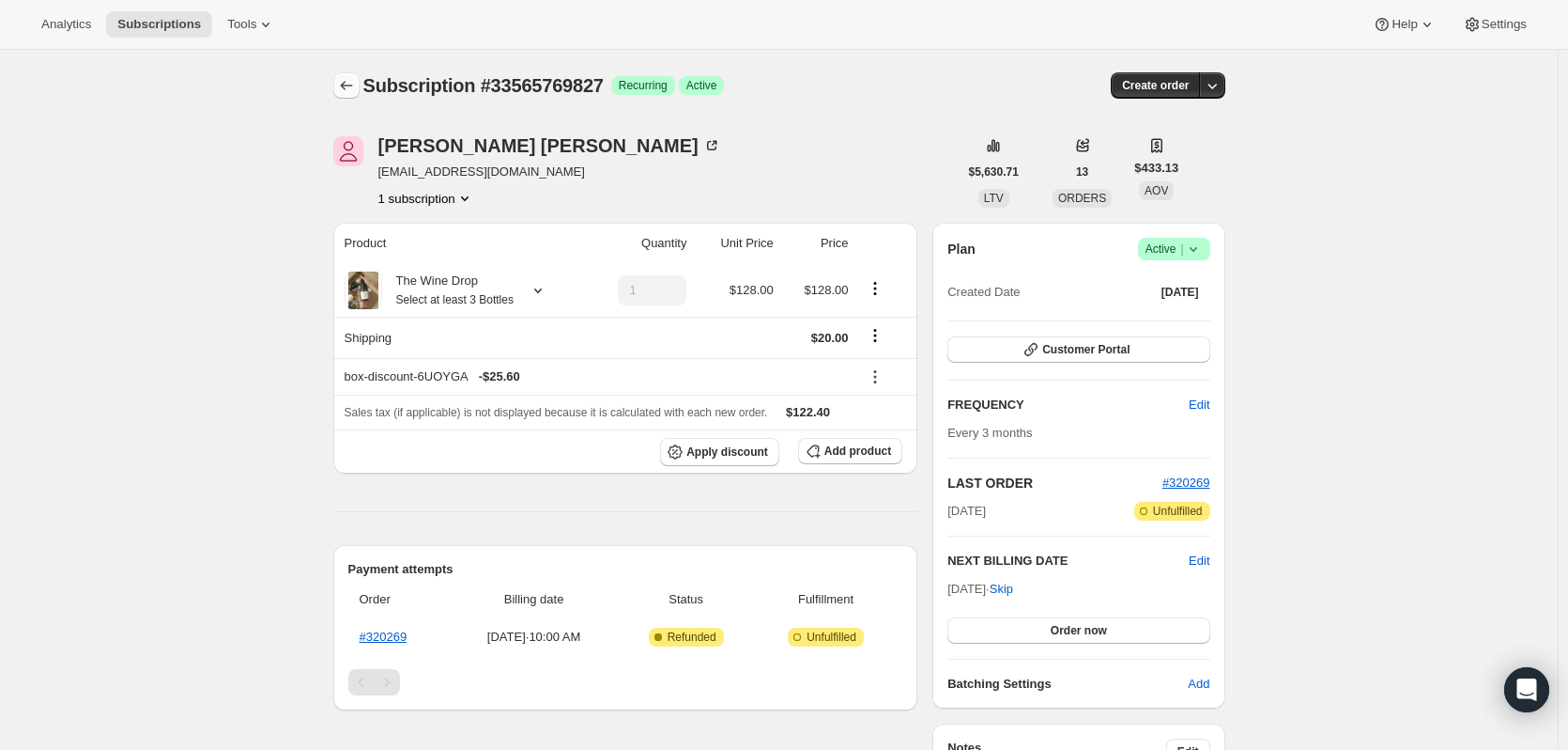
click at [351, 84] on icon "Subscriptions" at bounding box center [347, 86] width 19 height 19
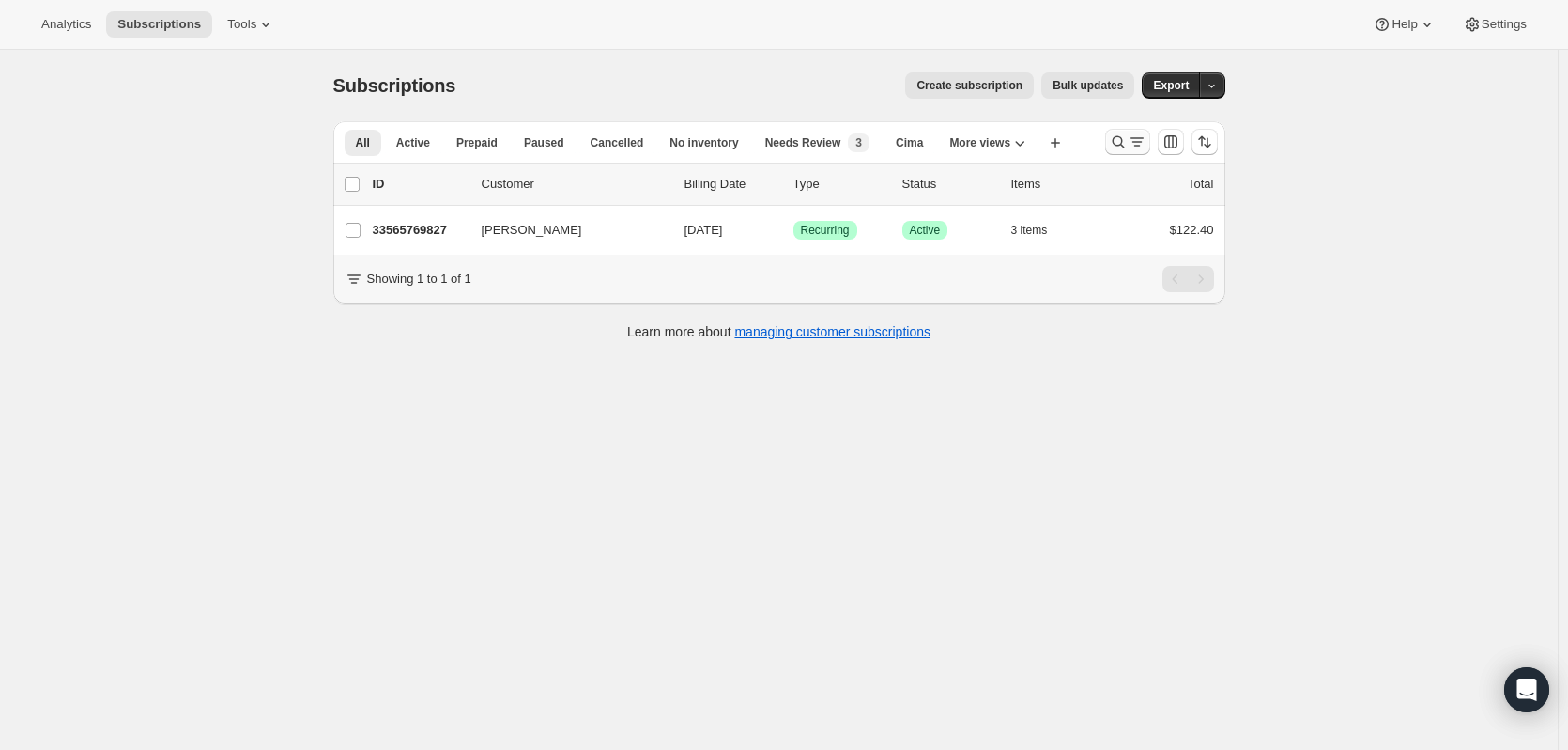
click at [1138, 142] on icon "Search and filter results" at bounding box center [1137, 142] width 19 height 19
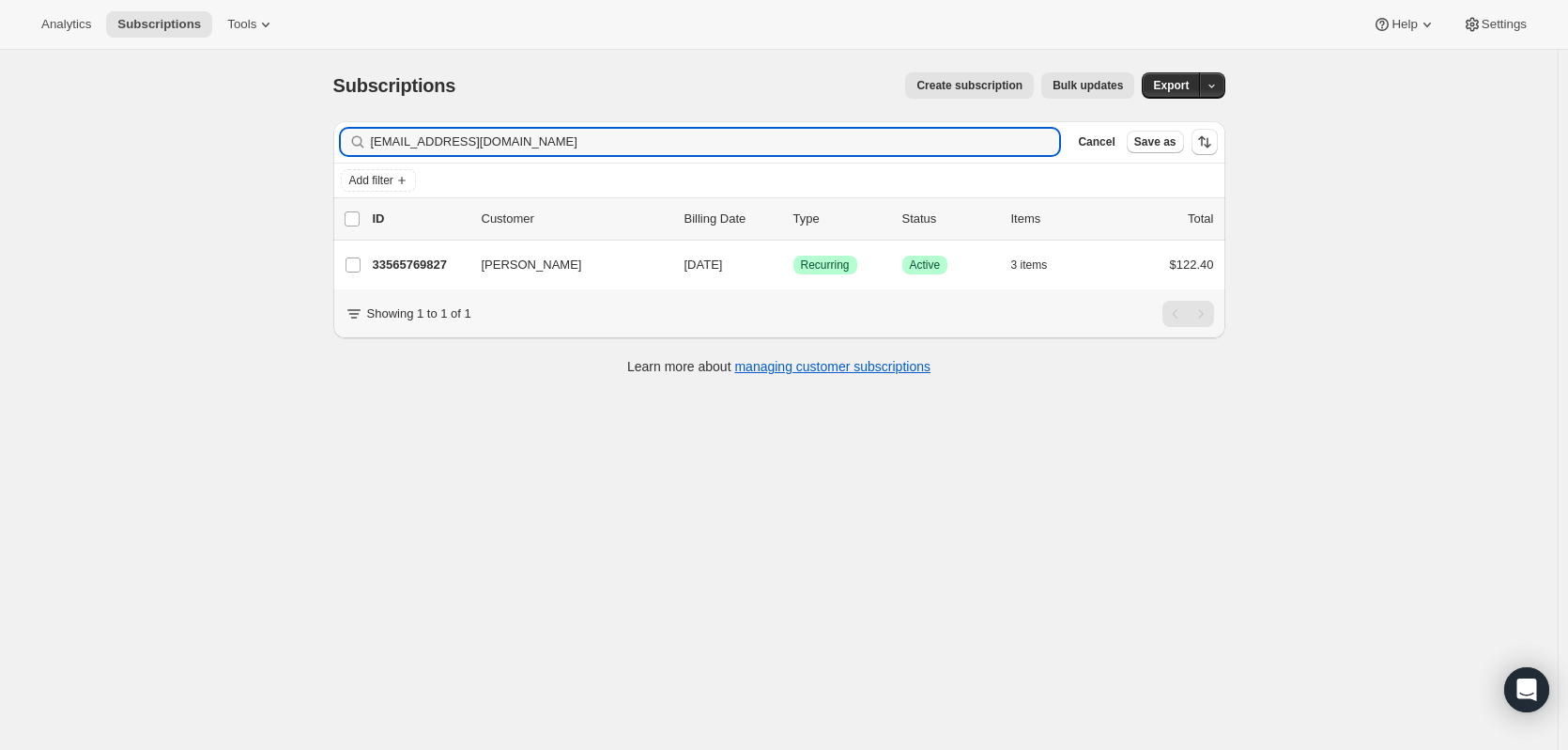
drag, startPoint x: 662, startPoint y: 139, endPoint x: 335, endPoint y: 129, distance: 327.2
click at [335, 129] on div "Filter subscribers jb2396@gmail.com Clear Cancel Save as Add filter 0 selected …" at bounding box center [772, 250] width 908 height 288
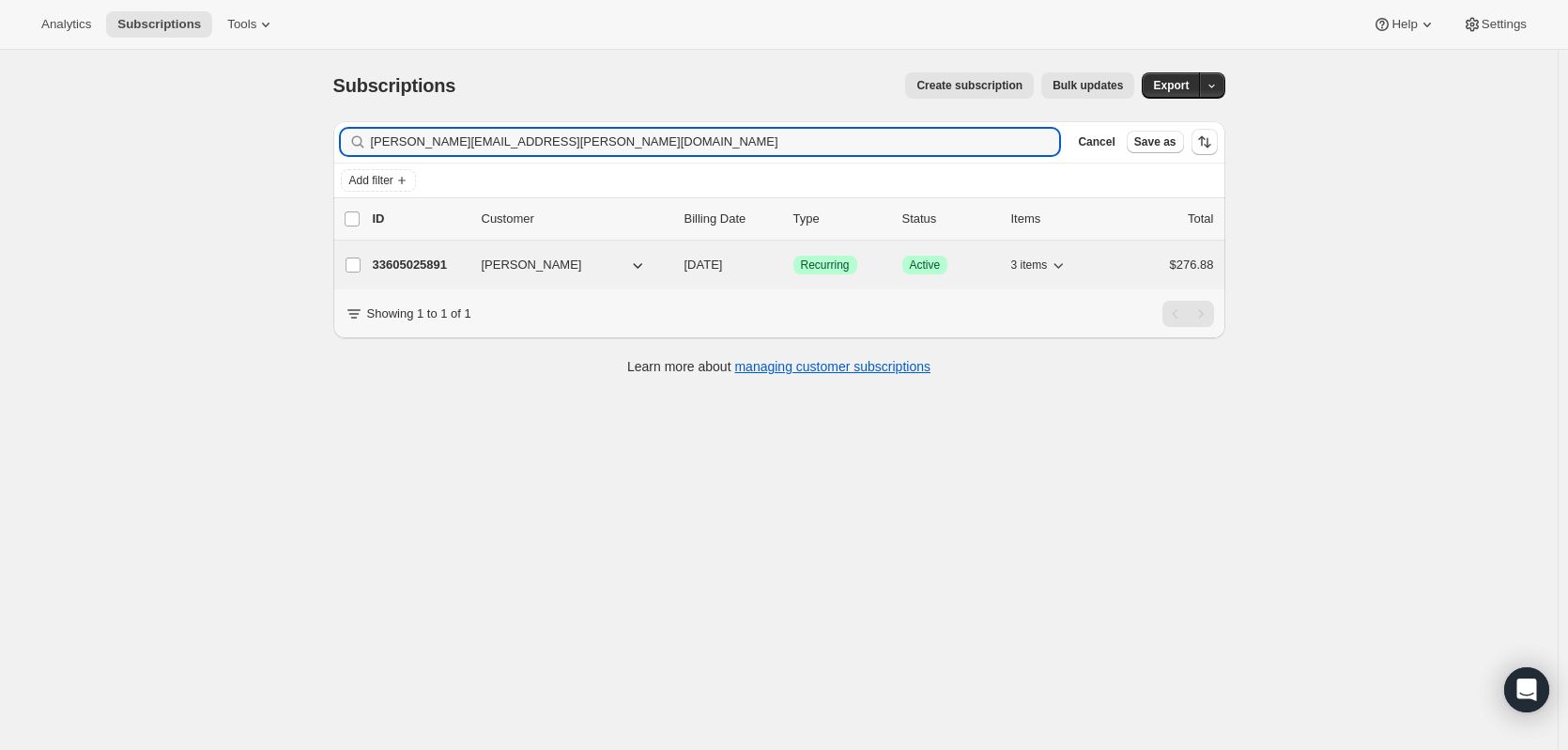
type input "[PERSON_NAME][EMAIL_ADDRESS][PERSON_NAME][DOMAIN_NAME]"
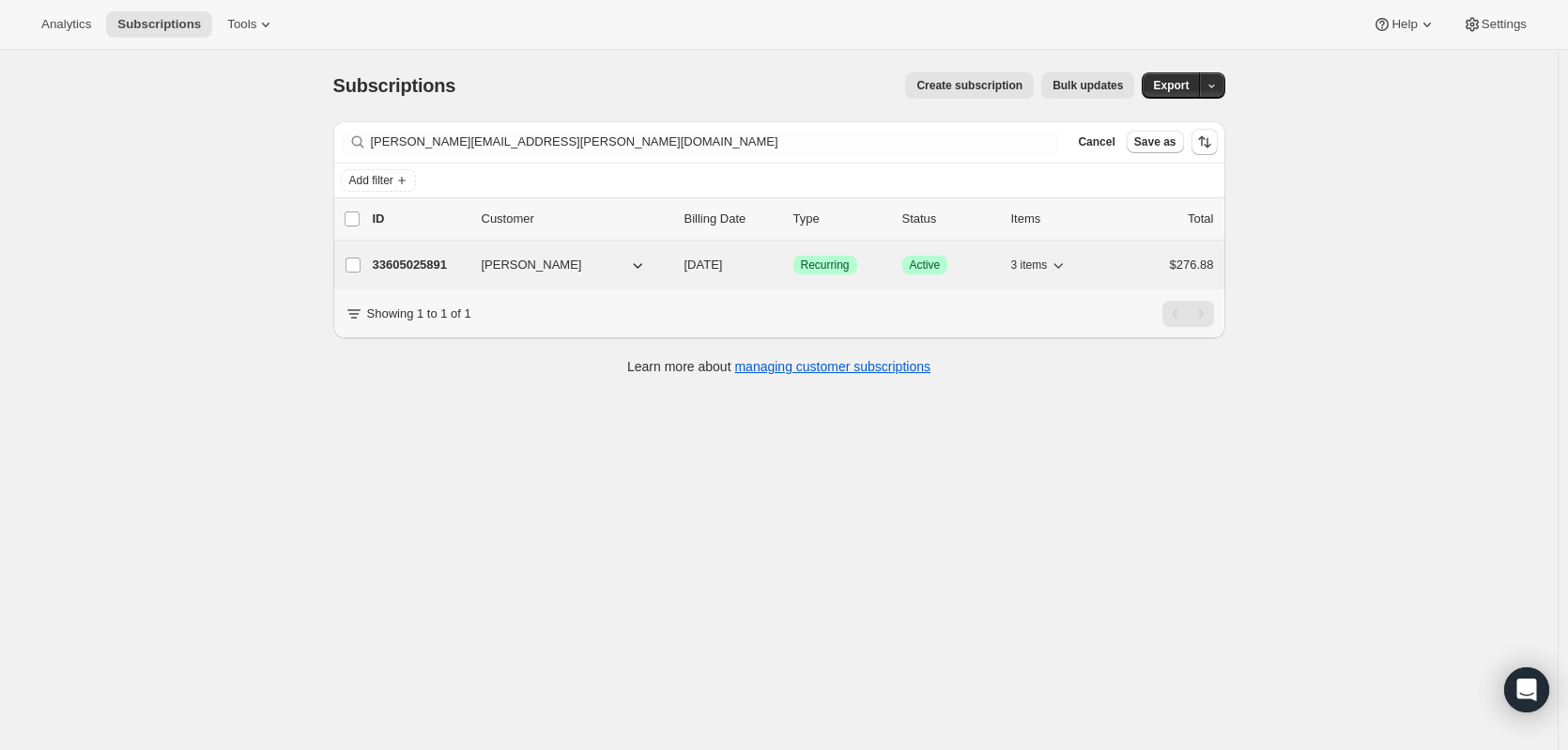
click at [410, 264] on p "33605025891" at bounding box center [420, 265] width 94 height 19
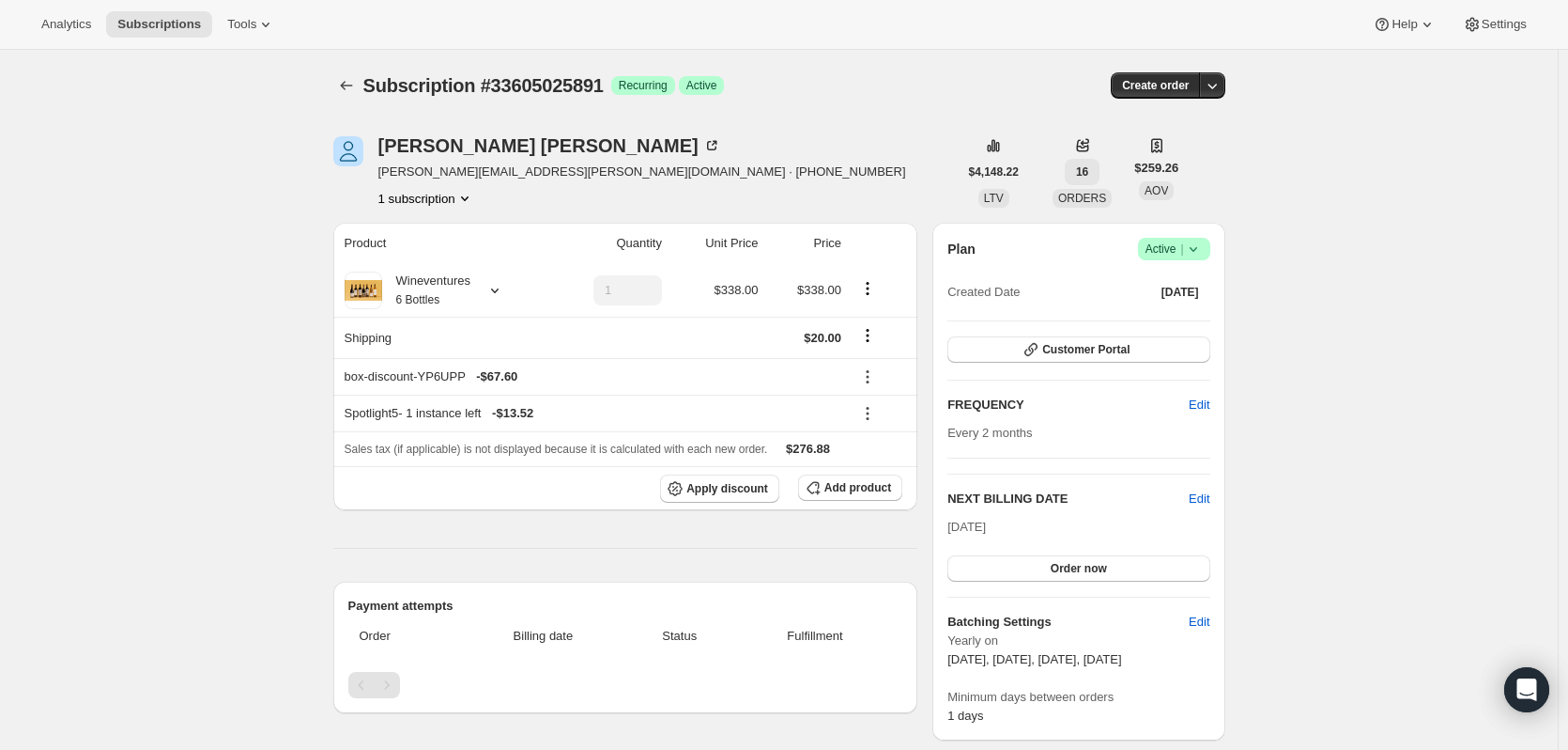
click at [1082, 172] on span "16" at bounding box center [1083, 172] width 12 height 15
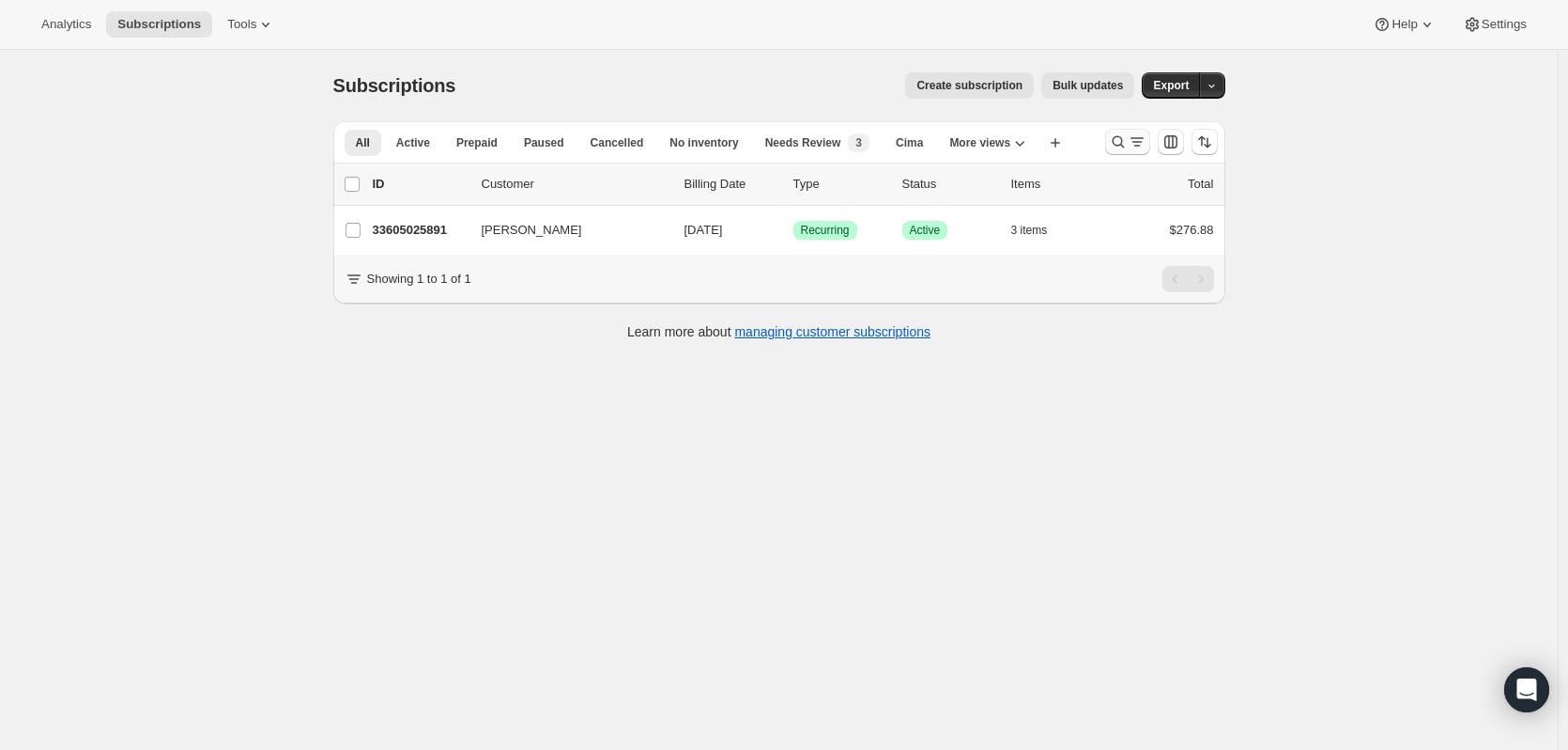
click at [1127, 142] on icon "Search and filter results" at bounding box center [1119, 142] width 19 height 19
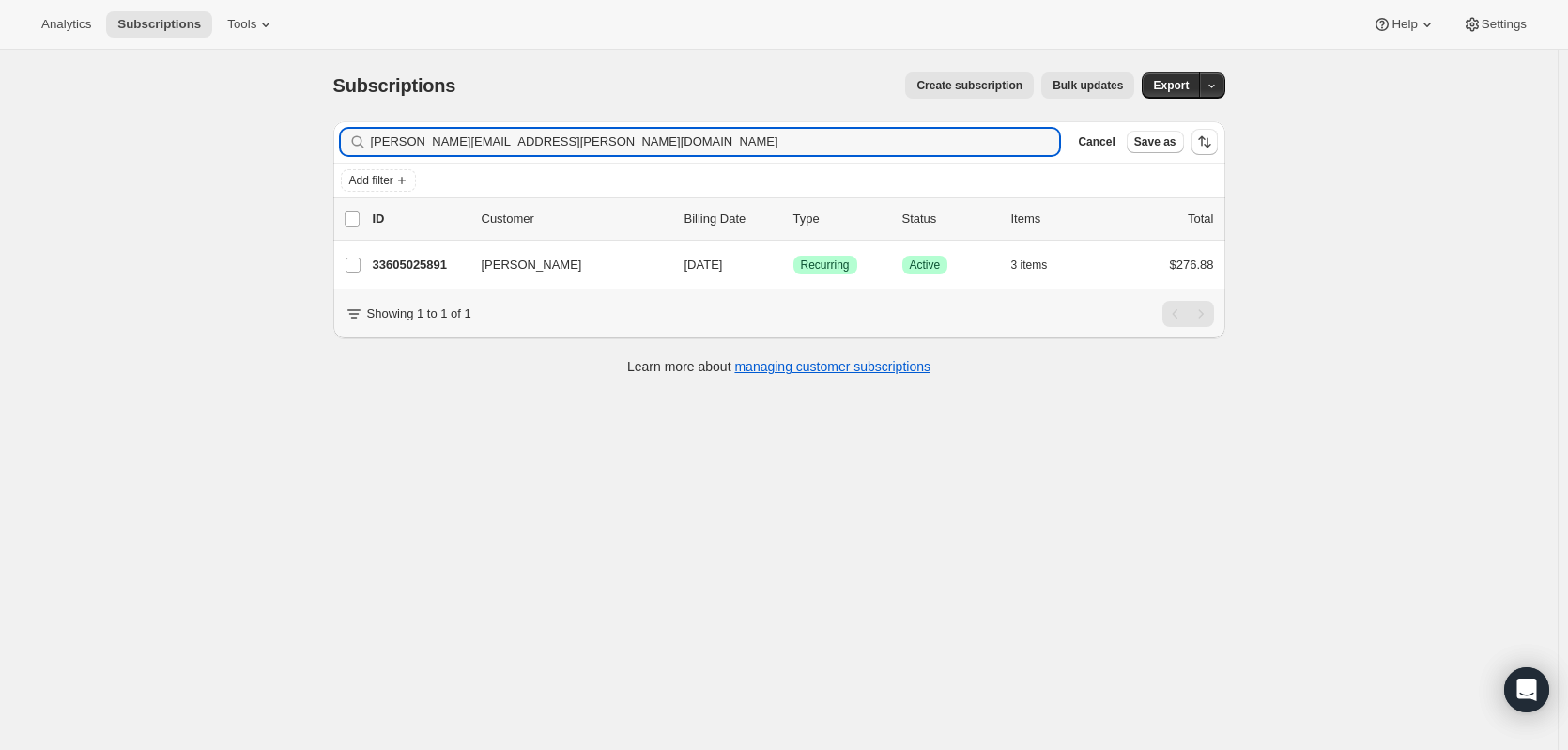
drag, startPoint x: 554, startPoint y: 134, endPoint x: 308, endPoint y: 128, distance: 246.1
click at [308, 128] on div "Subscriptions. This page is ready Subscriptions Create subscription Bulk update…" at bounding box center [779, 425] width 1558 height 750
drag, startPoint x: 442, startPoint y: 133, endPoint x: 302, endPoint y: 123, distance: 140.4
click at [302, 123] on div "Subscriptions. This page is ready Subscriptions Create subscription Bulk update…" at bounding box center [779, 425] width 1558 height 750
paste input "[EMAIL_ADDRESS][DOMAIN_NAME]"
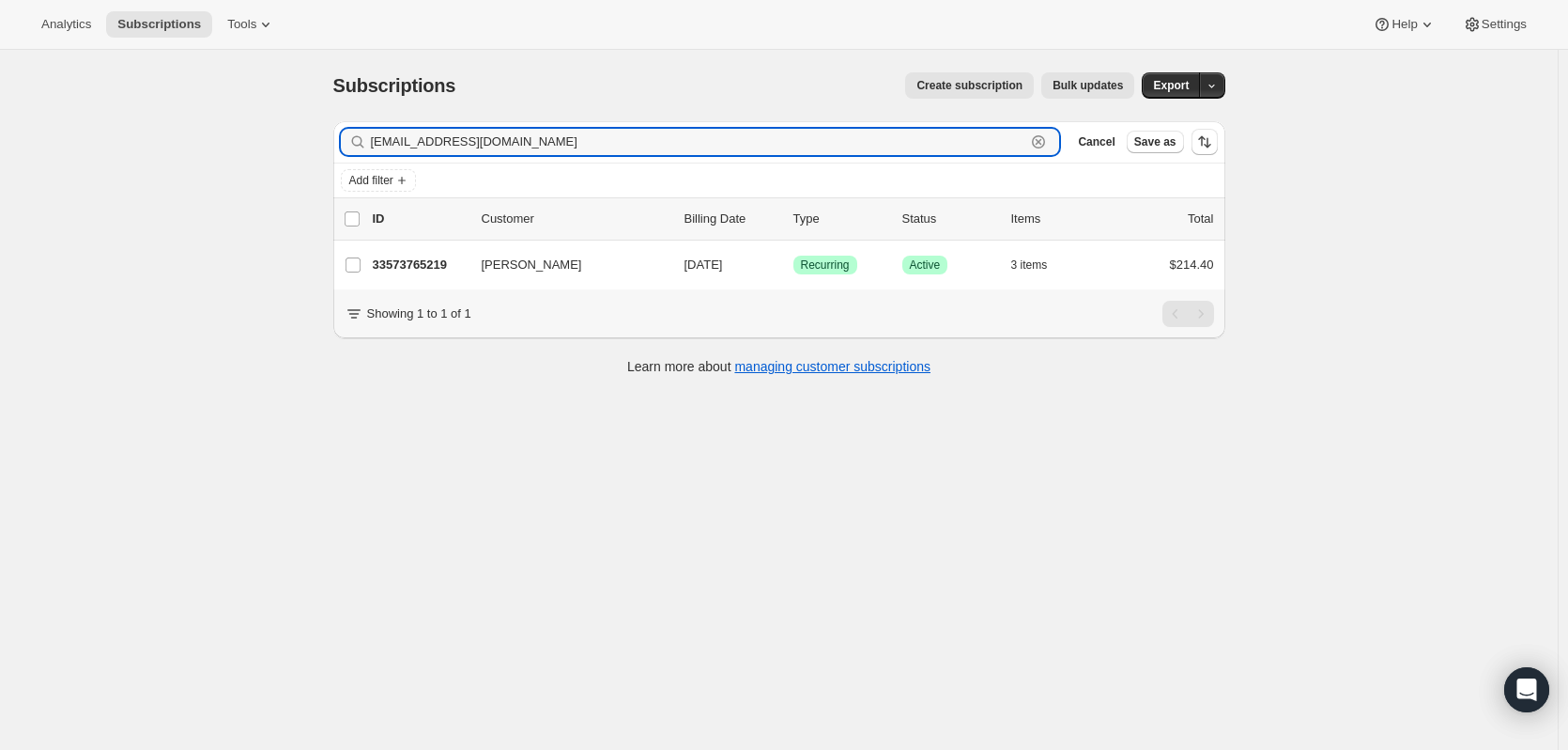
type input "[EMAIL_ADDRESS][DOMAIN_NAME]"
